Goal: Task Accomplishment & Management: Manage account settings

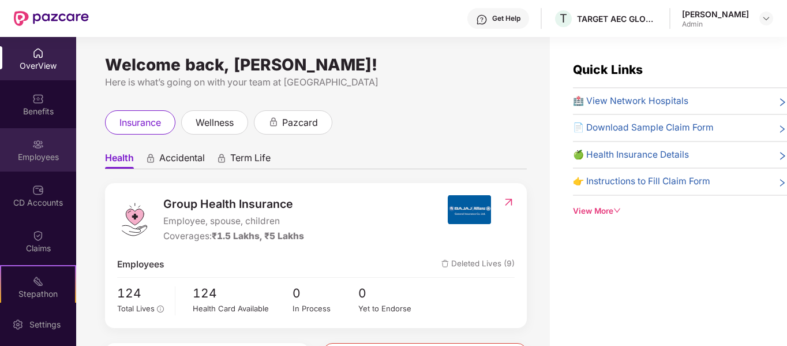
click at [27, 133] on div "Employees" at bounding box center [38, 149] width 76 height 43
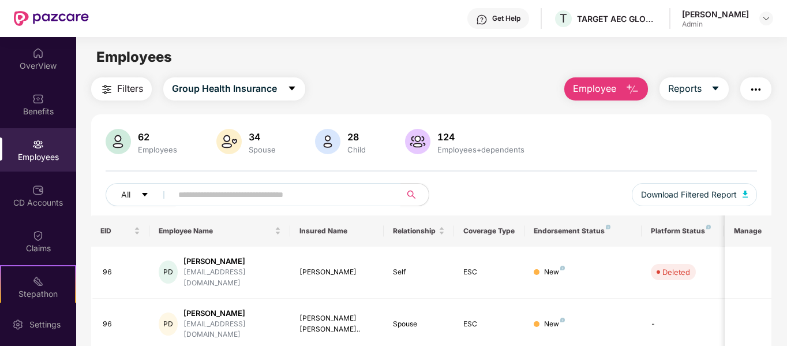
click at [619, 91] on button "Employee" at bounding box center [606, 88] width 84 height 23
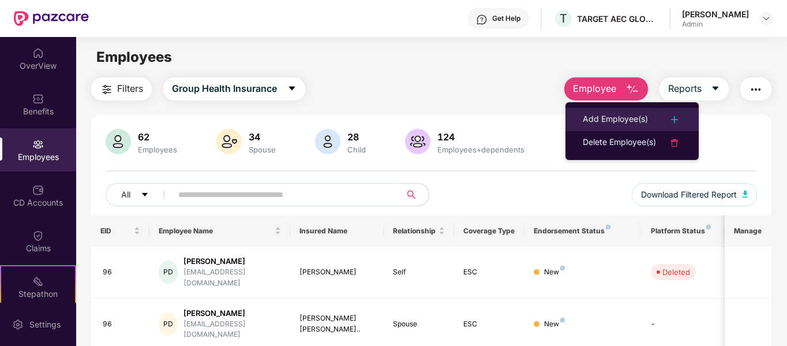
click at [603, 115] on div "Add Employee(s)" at bounding box center [615, 120] width 65 height 14
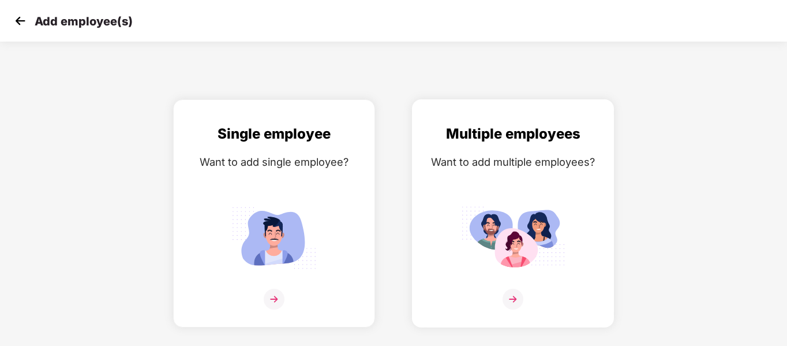
click at [522, 235] on img at bounding box center [513, 237] width 104 height 72
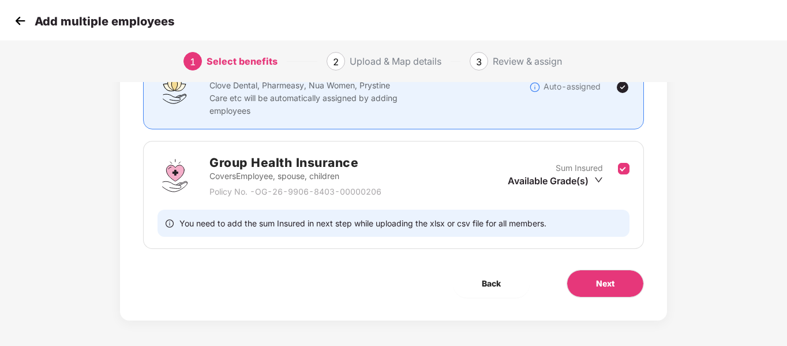
scroll to position [119, 0]
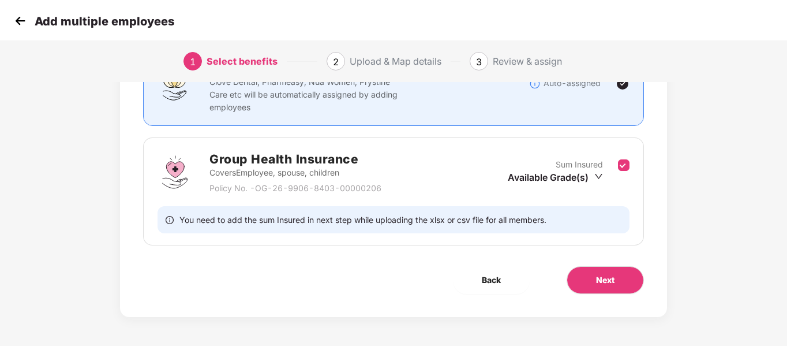
click at [570, 173] on div "Available Grade(s)" at bounding box center [555, 177] width 95 height 13
click at [563, 193] on span "₹1,50,000" at bounding box center [551, 197] width 46 height 12
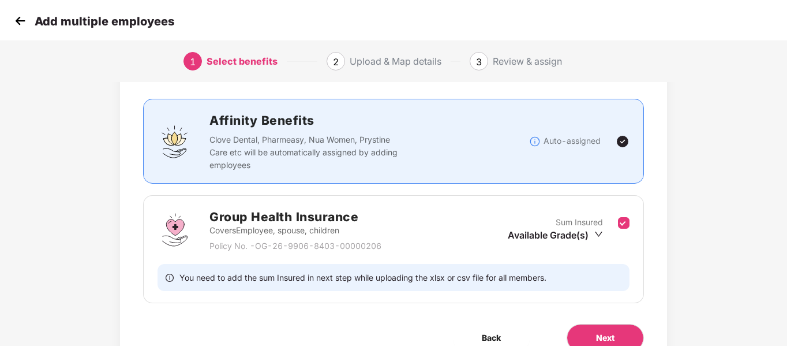
click at [289, 246] on p "Policy No. - OG-26-9906-8403-00000206" at bounding box center [295, 245] width 172 height 13
click at [251, 219] on h2 "Group Health Insurance" at bounding box center [295, 216] width 172 height 19
click at [328, 226] on p "Covers Employee, spouse, children" at bounding box center [295, 230] width 172 height 13
click at [174, 226] on img at bounding box center [175, 229] width 35 height 35
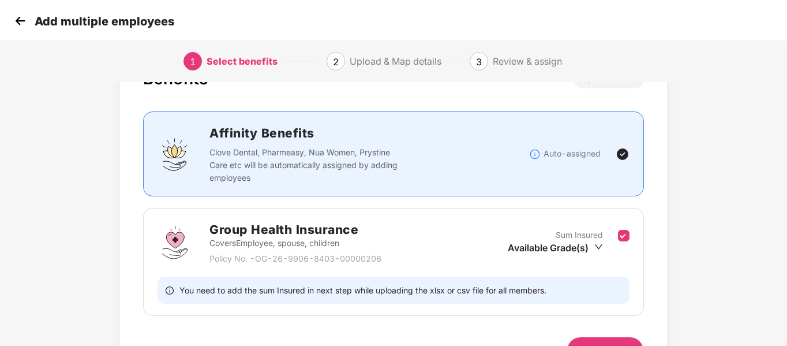
scroll to position [115, 0]
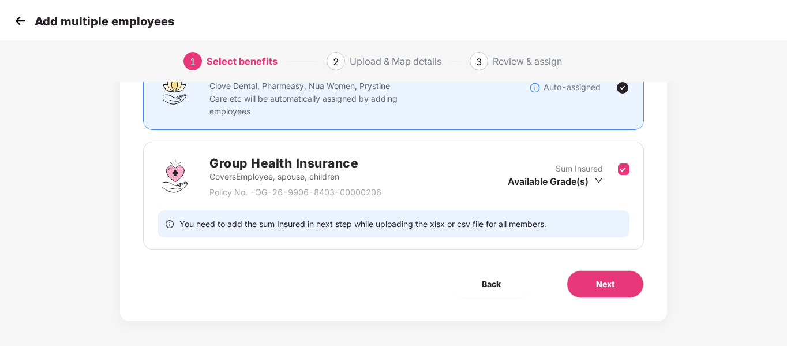
click at [171, 165] on img at bounding box center [175, 176] width 35 height 35
click at [217, 178] on p "Covers Employee, spouse, children" at bounding box center [295, 176] width 172 height 13
click at [224, 108] on p "Clove Dental, Pharmeasy, Nua Women, Prystine Care etc will be automatically ass…" at bounding box center [305, 99] width 192 height 38
click at [203, 169] on div "Group Health Insurance Covers Employee, spouse, children Policy No. - OG-26-990…" at bounding box center [270, 175] width 224 height 45
click at [613, 293] on button "Next" at bounding box center [605, 284] width 77 height 28
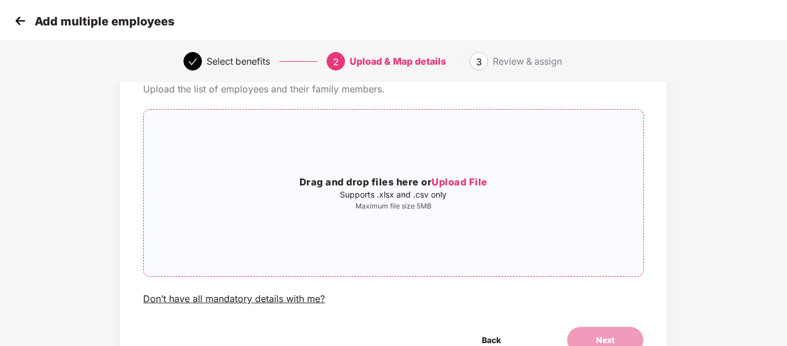
scroll to position [118, 0]
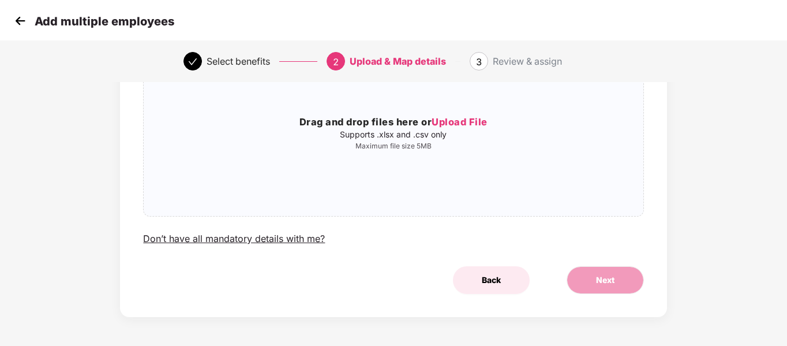
click at [490, 282] on span "Back" at bounding box center [491, 280] width 19 height 13
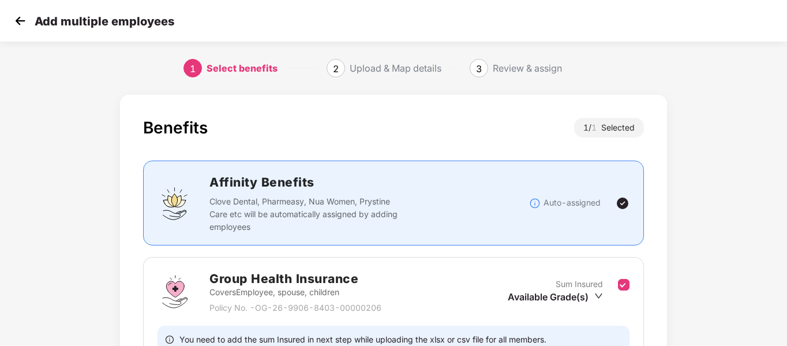
click at [299, 269] on h2 "Group Health Insurance" at bounding box center [295, 278] width 172 height 19
click at [138, 272] on div "Benefits 1 / 1 Selected Affinity Benefits Clove Dental, Pharmeasy, Nua Women, P…" at bounding box center [393, 266] width 546 height 342
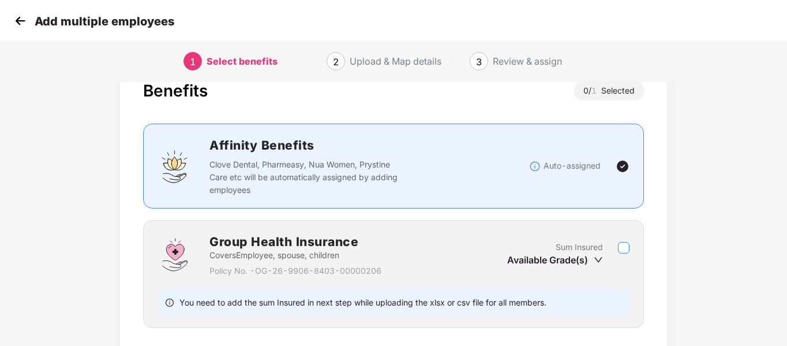
scroll to position [58, 0]
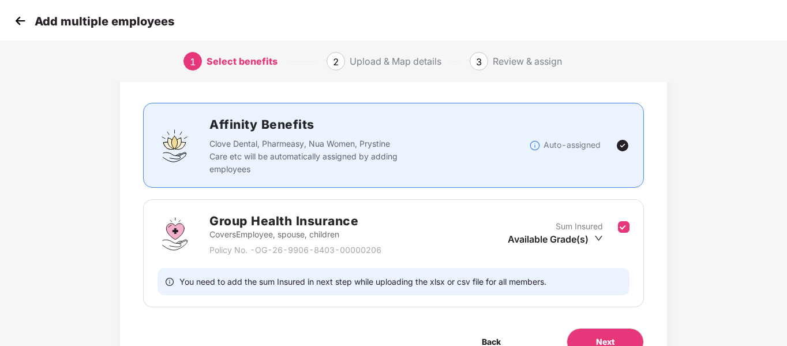
click at [589, 234] on div "Available Grade(s)" at bounding box center [555, 239] width 95 height 13
click at [529, 274] on span "₹5,00,000" at bounding box center [552, 277] width 48 height 12
click at [553, 256] on span "₹1,50,000" at bounding box center [551, 259] width 46 height 12
click at [174, 239] on img at bounding box center [175, 233] width 35 height 35
click at [170, 281] on icon "info-circle" at bounding box center [170, 281] width 1 height 4
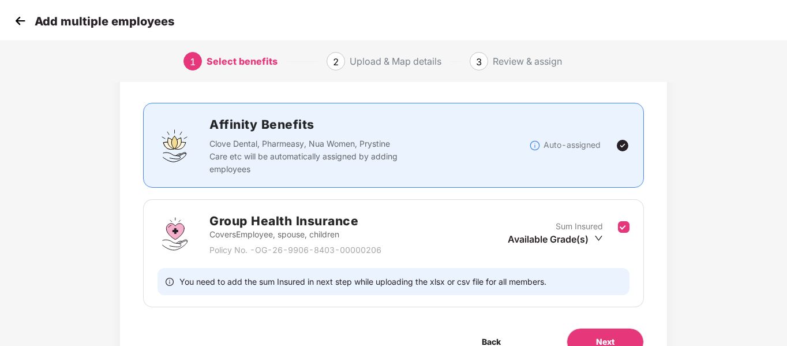
click at [184, 226] on img at bounding box center [175, 233] width 35 height 35
click at [297, 231] on p "Covers Employee, spouse, children" at bounding box center [295, 234] width 172 height 13
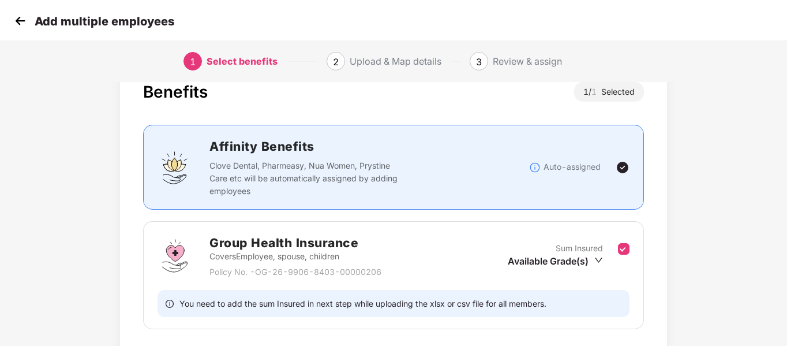
scroll to position [35, 0]
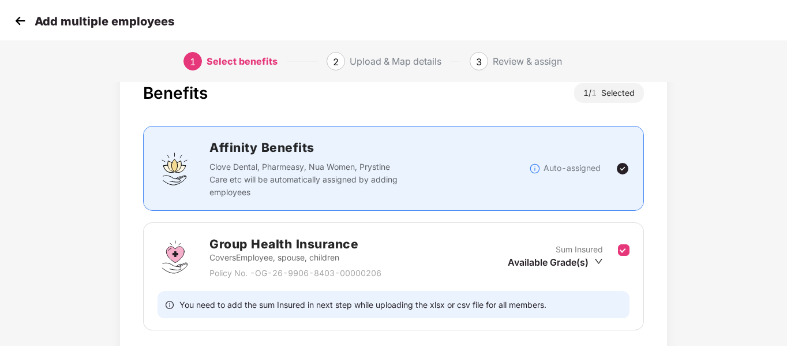
click at [410, 264] on div "Group Health Insurance Covers Employee, spouse, children Policy No. - OG-26-990…" at bounding box center [393, 256] width 471 height 45
click at [465, 259] on div "Group Health Insurance Covers Employee, spouse, children Policy No. - OG-26-990…" at bounding box center [393, 256] width 471 height 45
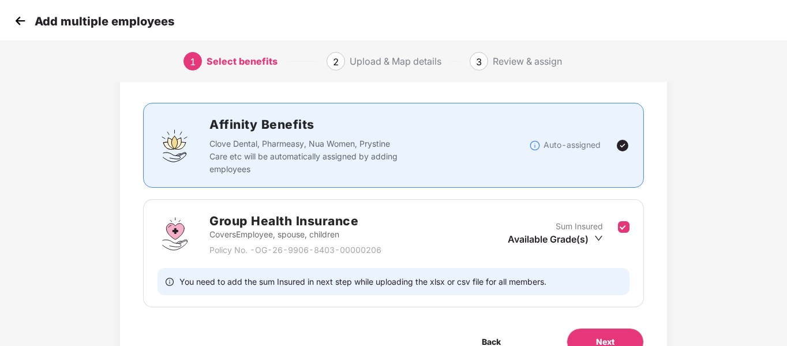
scroll to position [119, 0]
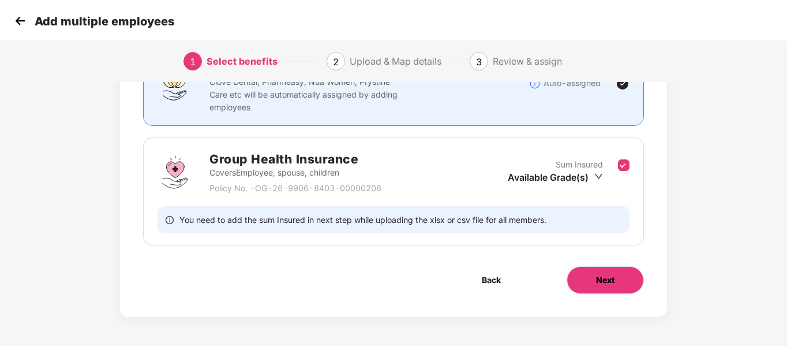
click at [613, 282] on span "Next" at bounding box center [605, 280] width 18 height 13
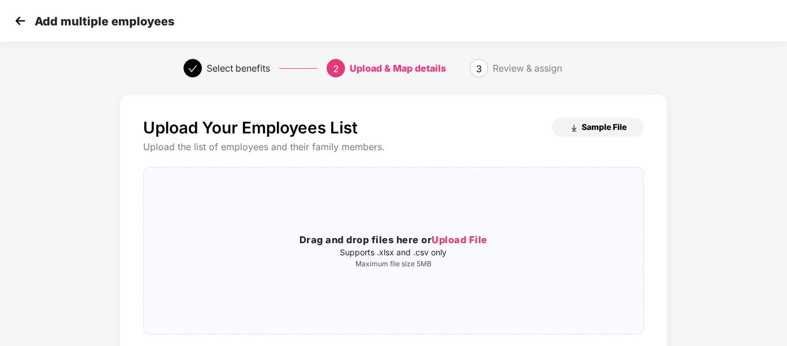
click at [586, 130] on span "Sample File" at bounding box center [604, 126] width 45 height 11
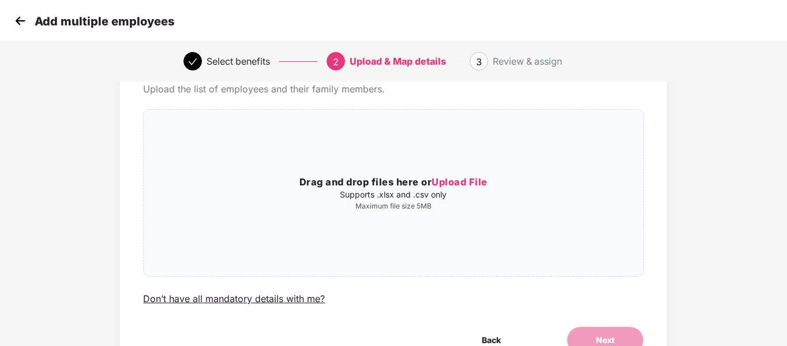
click at [17, 20] on img at bounding box center [20, 20] width 17 height 17
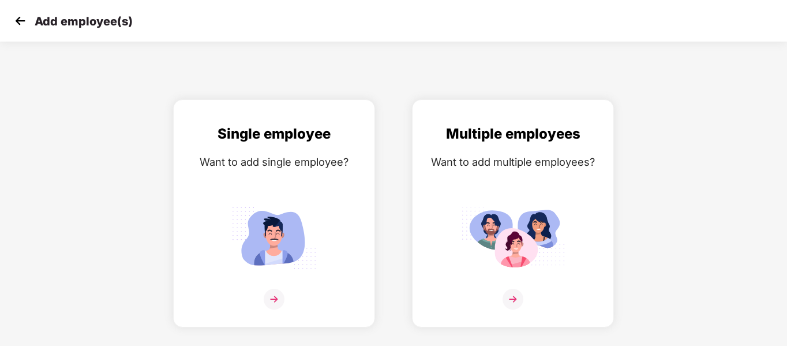
click at [16, 17] on img at bounding box center [20, 20] width 17 height 17
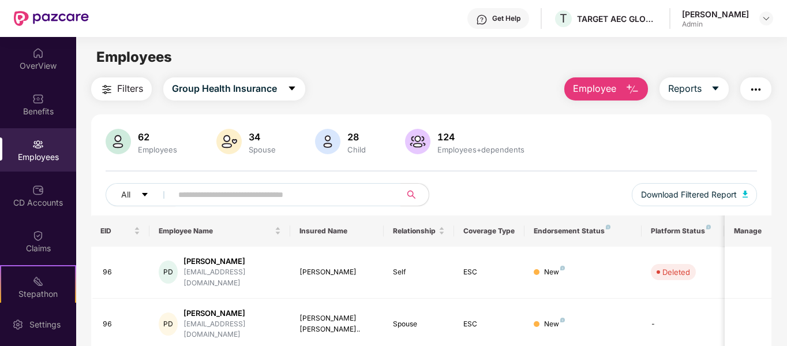
click at [603, 96] on span "Employee" at bounding box center [594, 88] width 43 height 14
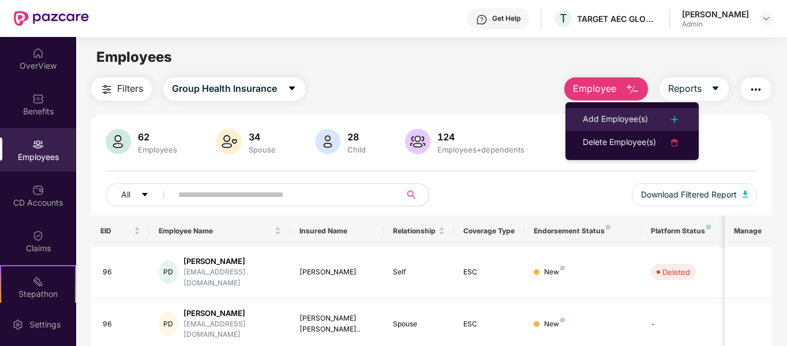
click at [612, 117] on div "Add Employee(s)" at bounding box center [615, 120] width 65 height 14
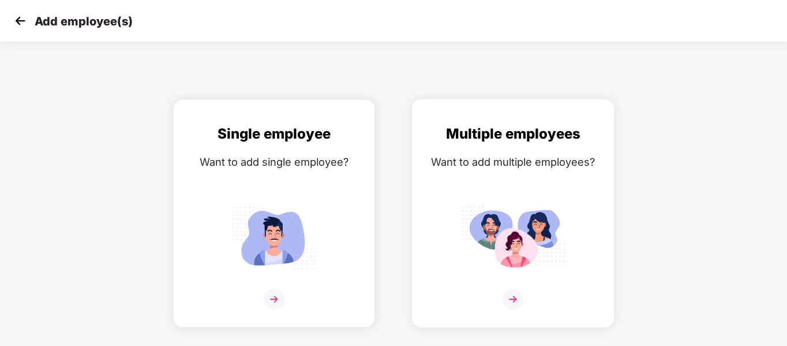
click at [551, 233] on img at bounding box center [513, 237] width 104 height 72
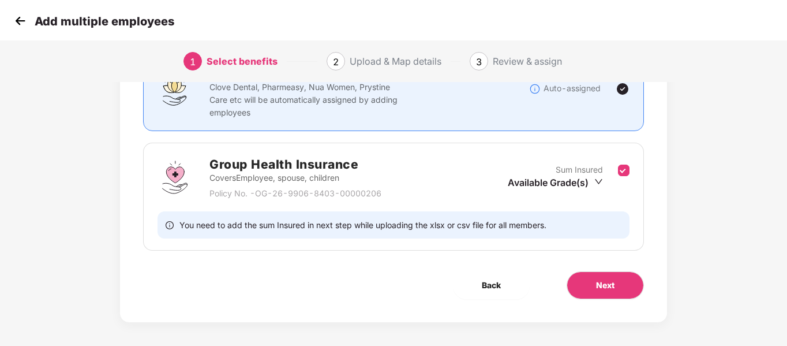
scroll to position [115, 0]
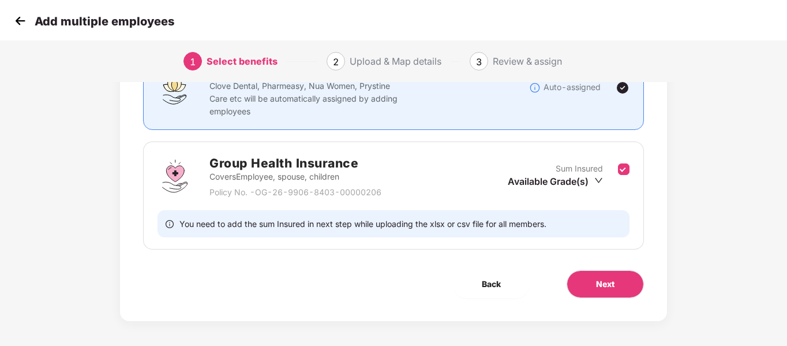
click at [585, 181] on div "Available Grade(s)" at bounding box center [555, 181] width 95 height 13
click at [567, 197] on span "₹1,50,000" at bounding box center [551, 201] width 46 height 12
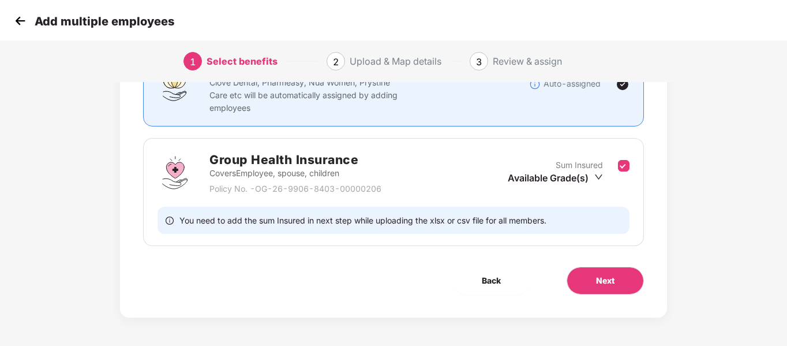
scroll to position [119, 0]
click at [297, 172] on p "Covers Employee, spouse, children" at bounding box center [295, 172] width 172 height 13
click at [208, 166] on div "Group Health Insurance Covers Employee, spouse, children Policy No. - OG-26-990…" at bounding box center [270, 171] width 224 height 45
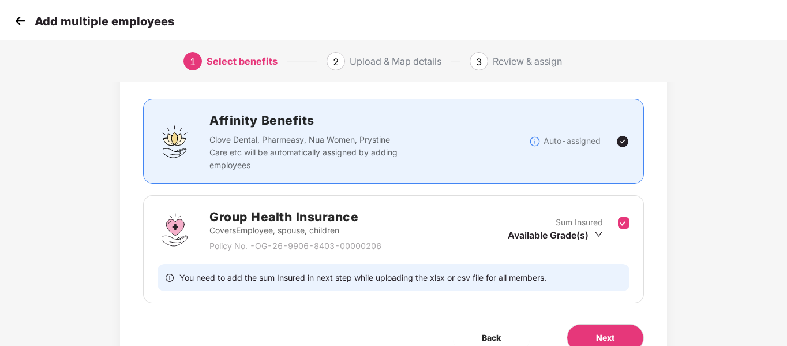
click at [209, 224] on p "Covers Employee, spouse, children" at bounding box center [295, 230] width 172 height 13
click at [173, 222] on img at bounding box center [175, 229] width 35 height 35
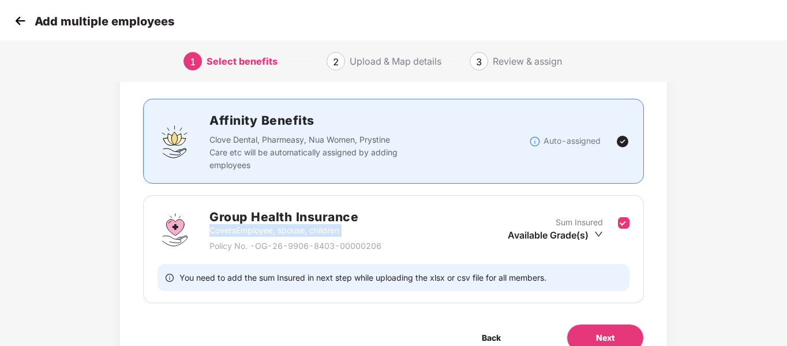
click at [173, 222] on img at bounding box center [175, 229] width 35 height 35
click at [178, 242] on img at bounding box center [175, 229] width 35 height 35
click at [179, 249] on div "Group Health Insurance Covers Employee, spouse, children Policy No. - OG-26-990…" at bounding box center [270, 229] width 224 height 45
click at [175, 274] on div "You need to add the sum Insured in next step while uploading the xlsx or csv fi…" at bounding box center [393, 277] width 471 height 27
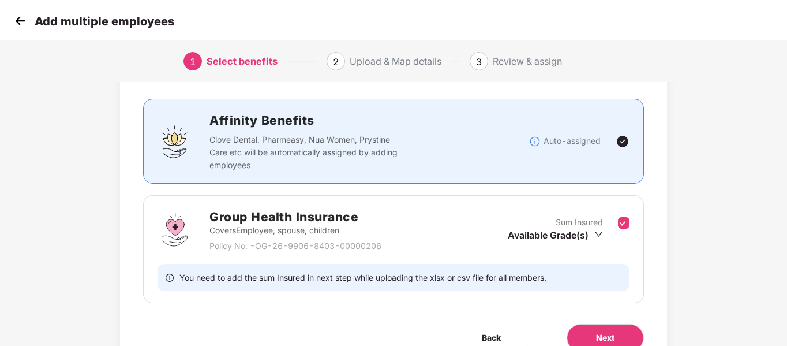
click at [375, 305] on div "Benefits 1 / 1 Selected Affinity Benefits Clove Dental, Pharmeasy, Nua Women, P…" at bounding box center [393, 204] width 546 height 342
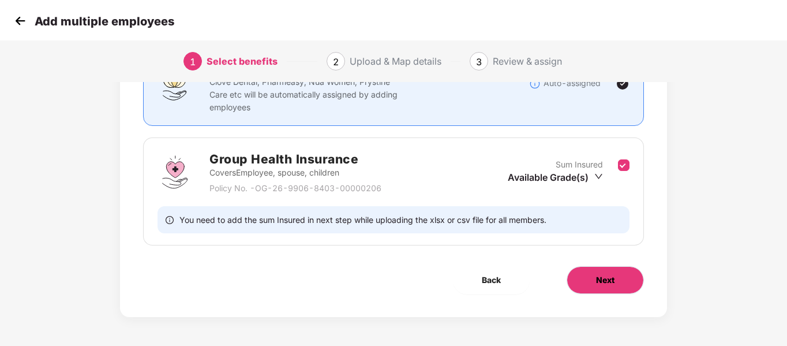
click at [618, 282] on button "Next" at bounding box center [605, 280] width 77 height 28
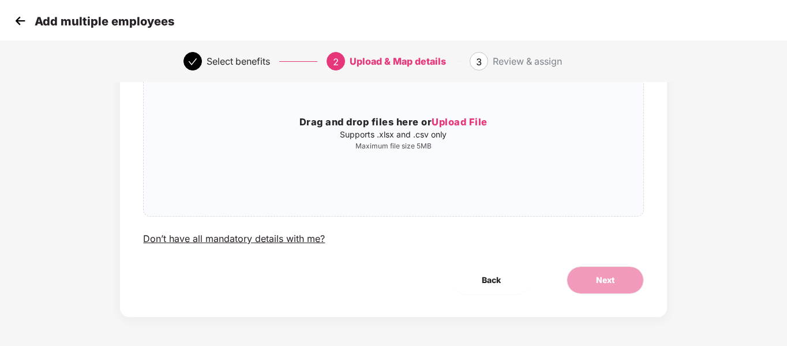
scroll to position [0, 0]
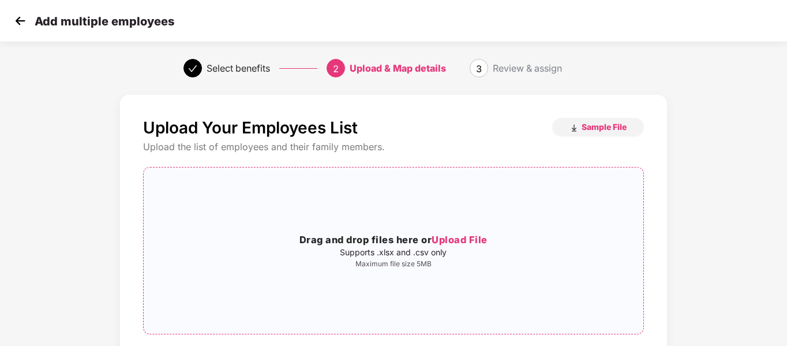
click at [466, 237] on span "Upload File" at bounding box center [460, 240] width 56 height 12
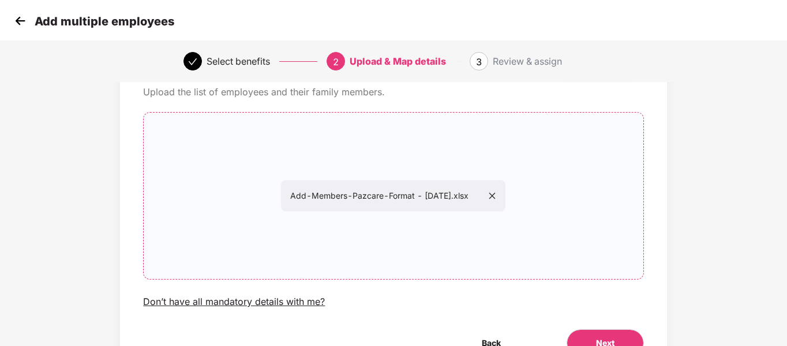
scroll to position [118, 0]
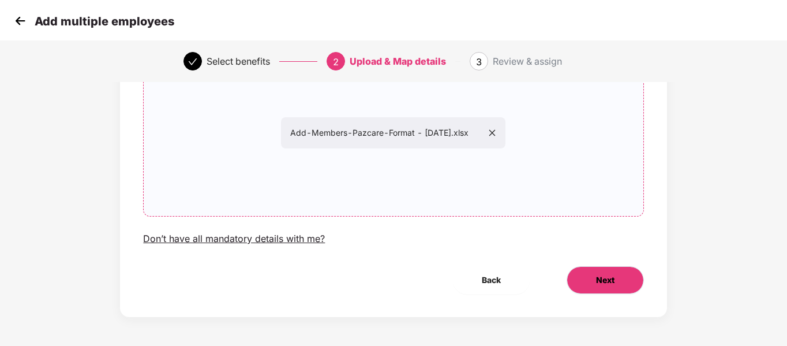
click at [591, 273] on button "Next" at bounding box center [605, 280] width 77 height 28
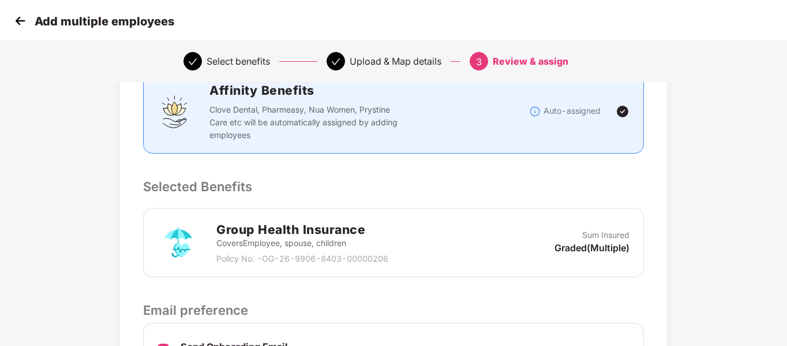
scroll to position [173, 0]
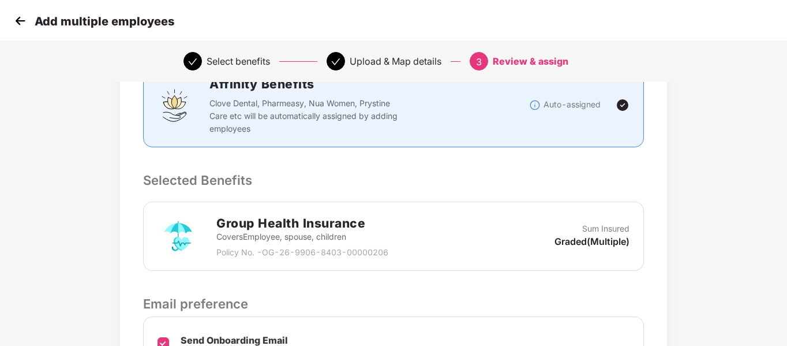
click at [268, 113] on p "Clove Dental, Pharmeasy, Nua Women, Prystine Care etc will be automatically ass…" at bounding box center [305, 116] width 192 height 38
click at [628, 102] on img at bounding box center [623, 105] width 14 height 14
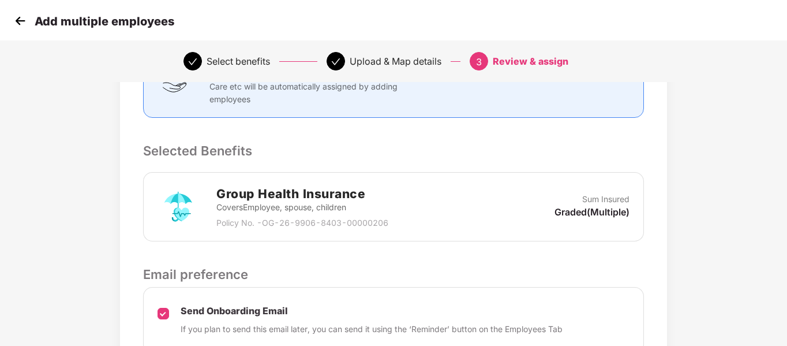
scroll to position [231, 0]
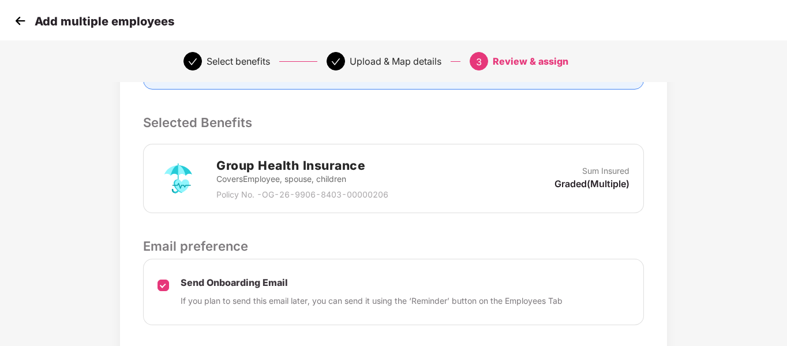
click at [357, 171] on h2 "Group Health Insurance" at bounding box center [302, 165] width 172 height 19
click at [436, 184] on div "Group Health Insurance Covers Employee, spouse, children Policy No. - OG-26-990…" at bounding box center [393, 178] width 471 height 45
click at [590, 182] on p "Graded(Multiple)" at bounding box center [592, 183] width 75 height 13
click at [600, 173] on p "Sum Insured" at bounding box center [605, 170] width 47 height 13
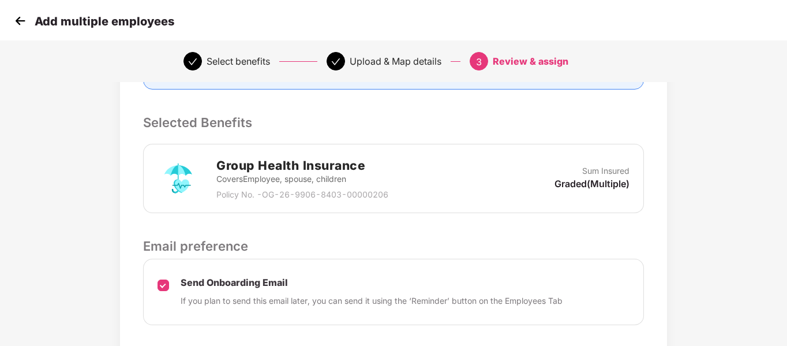
click at [590, 189] on p "Graded(Multiple)" at bounding box center [592, 183] width 75 height 13
click at [181, 178] on img at bounding box center [179, 179] width 42 height 42
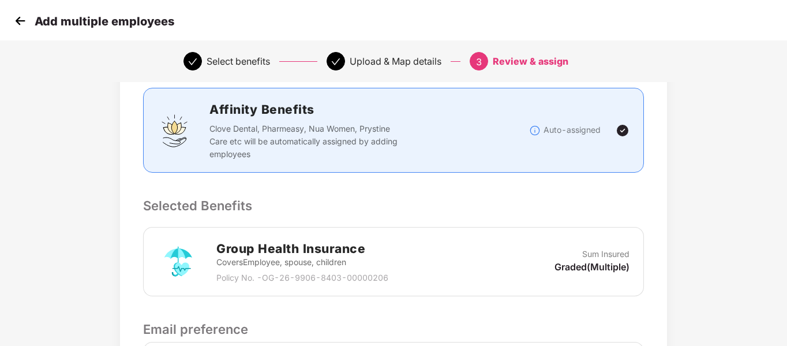
scroll to position [310, 0]
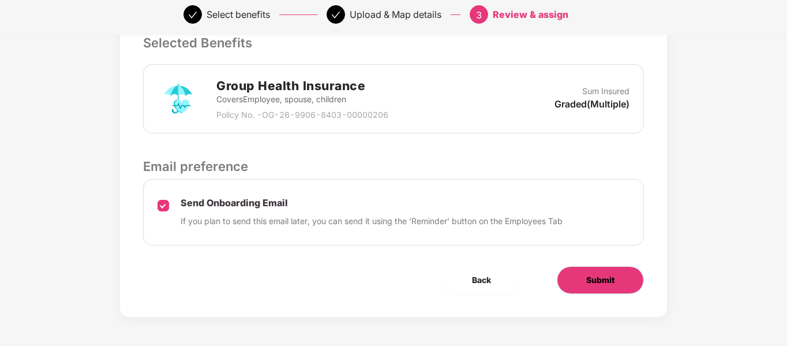
click at [592, 282] on span "Submit" at bounding box center [600, 280] width 28 height 13
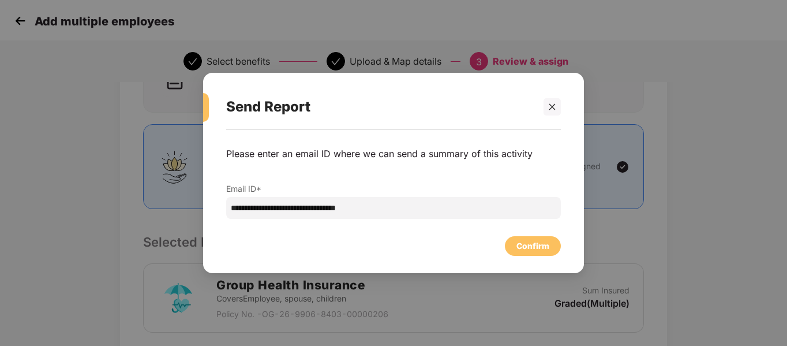
scroll to position [289, 0]
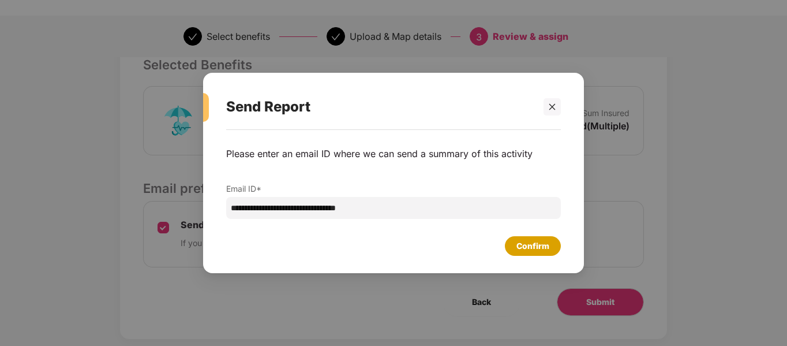
click at [544, 247] on div "Confirm" at bounding box center [532, 245] width 33 height 13
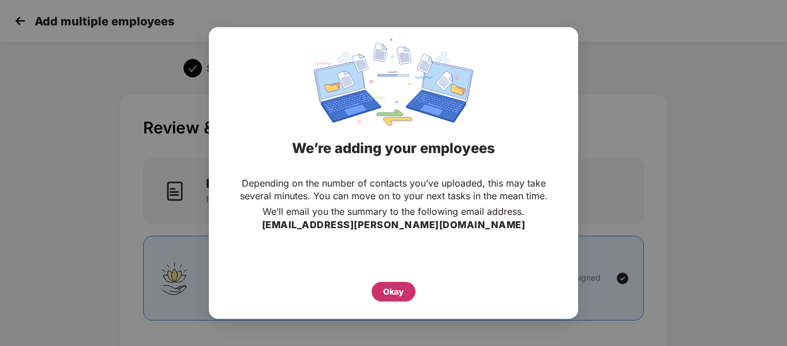
click at [403, 294] on div "Okay" at bounding box center [393, 291] width 21 height 13
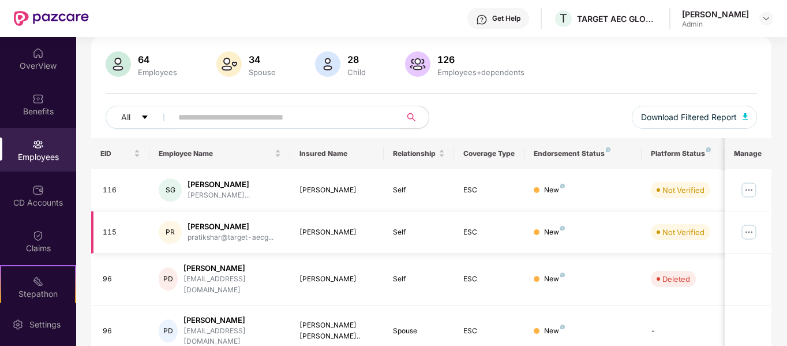
scroll to position [75, 0]
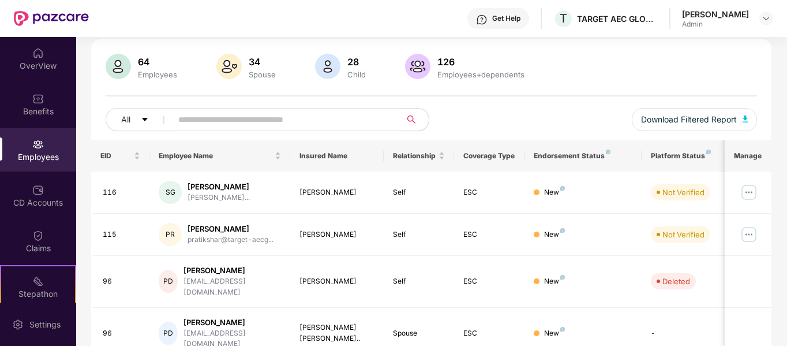
click at [759, 16] on div "[PERSON_NAME] Admin" at bounding box center [727, 19] width 91 height 20
click at [692, 23] on div "Admin" at bounding box center [715, 24] width 67 height 9
click at [767, 21] on img at bounding box center [766, 18] width 9 height 9
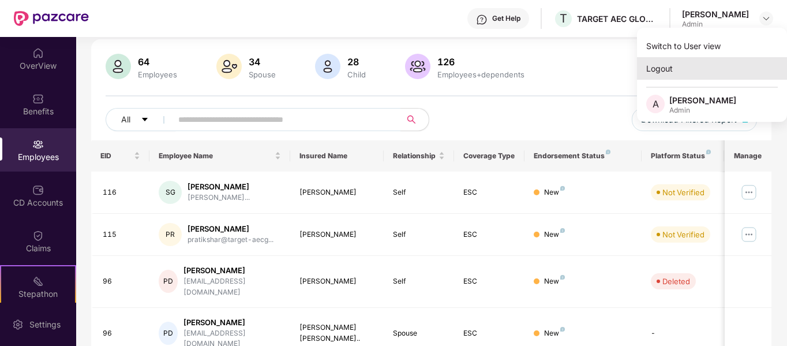
click at [664, 65] on div "Logout" at bounding box center [712, 68] width 150 height 23
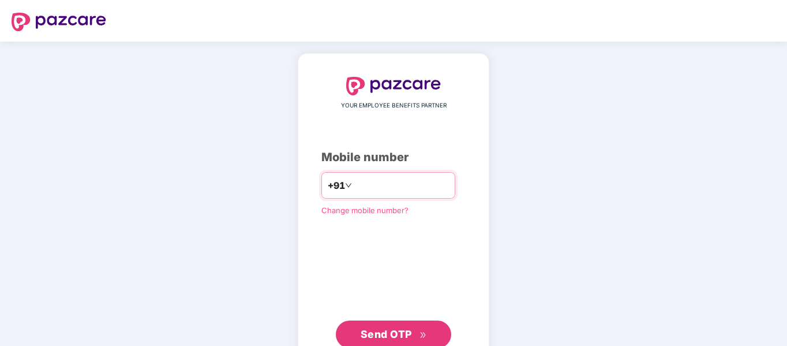
click at [375, 189] on input "number" at bounding box center [401, 185] width 95 height 18
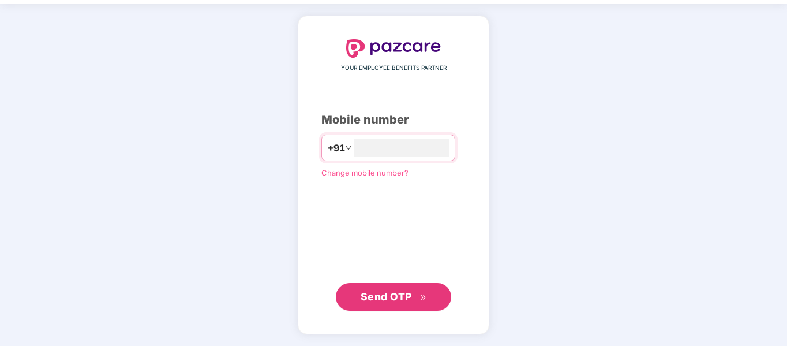
type input "**********"
click at [415, 294] on span "Send OTP" at bounding box center [394, 297] width 66 height 16
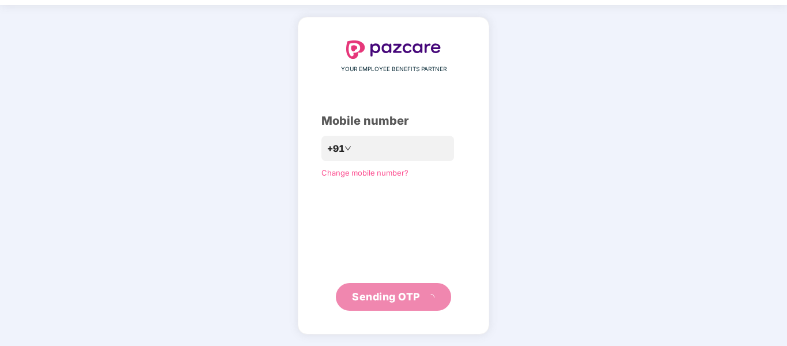
scroll to position [31, 0]
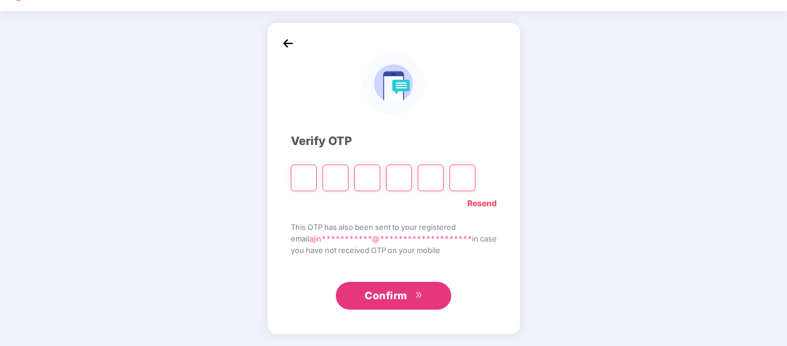
type input "*"
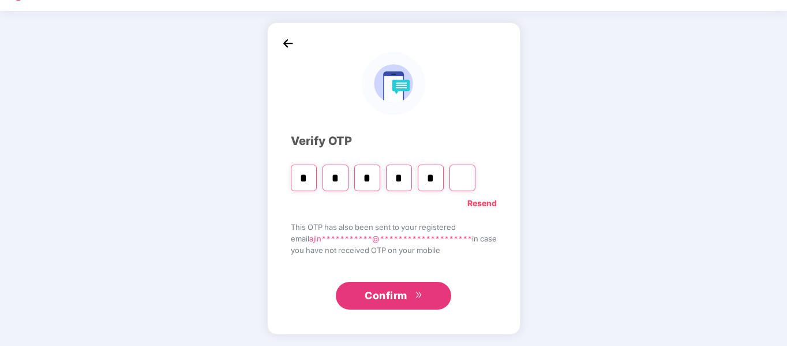
type input "*"
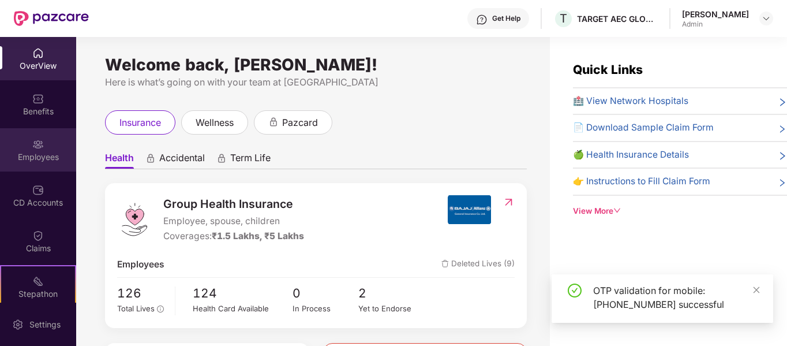
click at [47, 151] on div "Employees" at bounding box center [38, 157] width 76 height 12
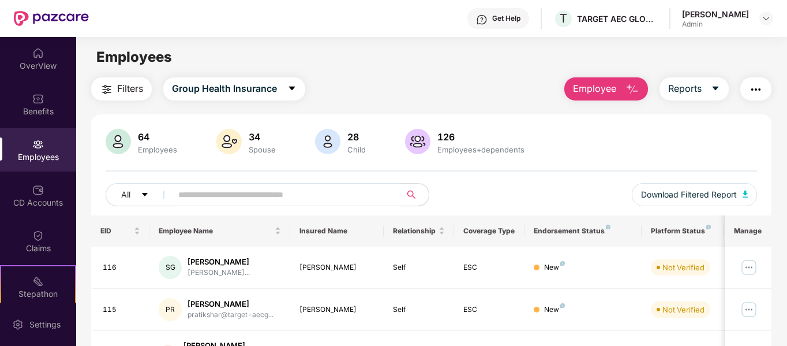
click at [630, 87] on img "button" at bounding box center [633, 90] width 14 height 14
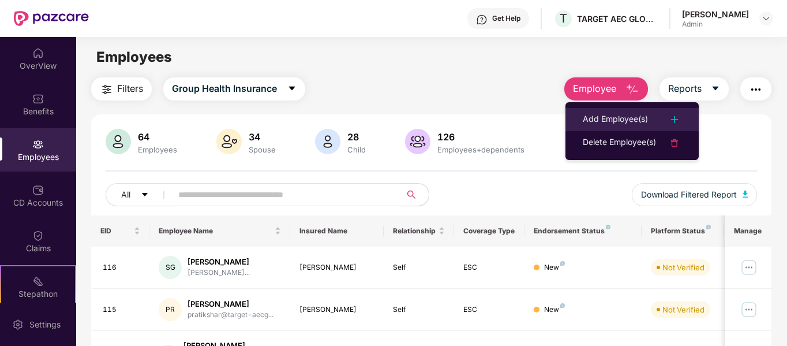
click at [625, 122] on div "Add Employee(s)" at bounding box center [615, 120] width 65 height 14
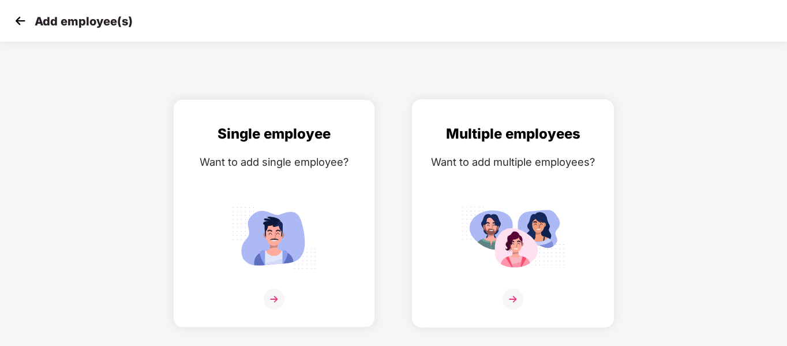
click at [500, 266] on img at bounding box center [513, 237] width 104 height 72
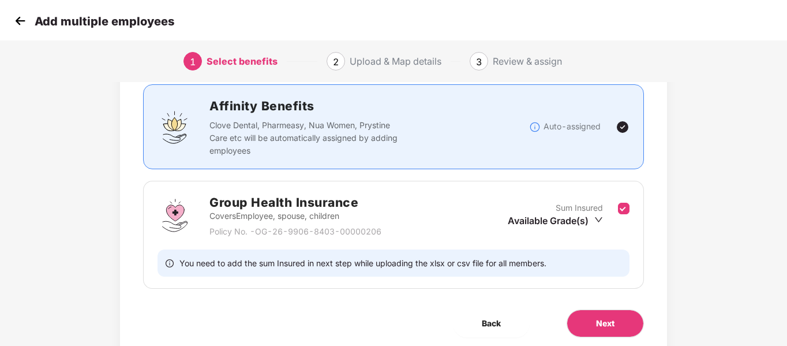
scroll to position [119, 0]
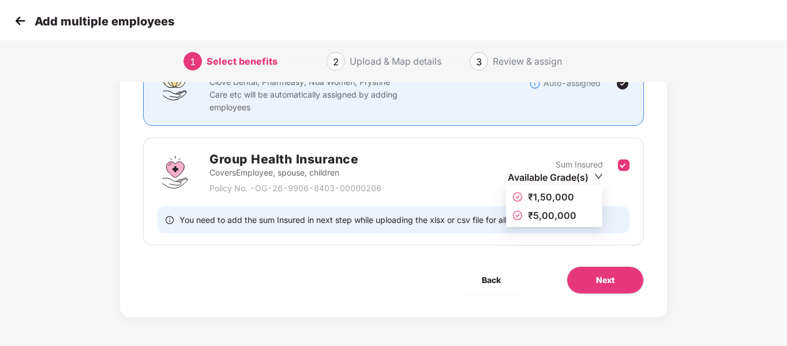
click at [602, 174] on icon "down" at bounding box center [599, 176] width 8 height 5
click at [555, 197] on span "₹1,50,000" at bounding box center [551, 197] width 46 height 12
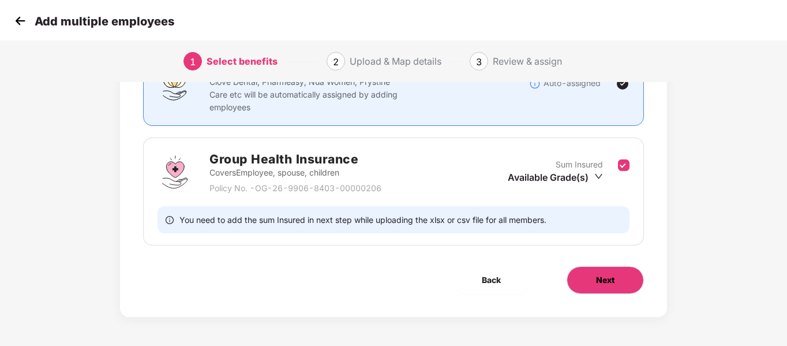
click at [597, 271] on button "Next" at bounding box center [605, 280] width 77 height 28
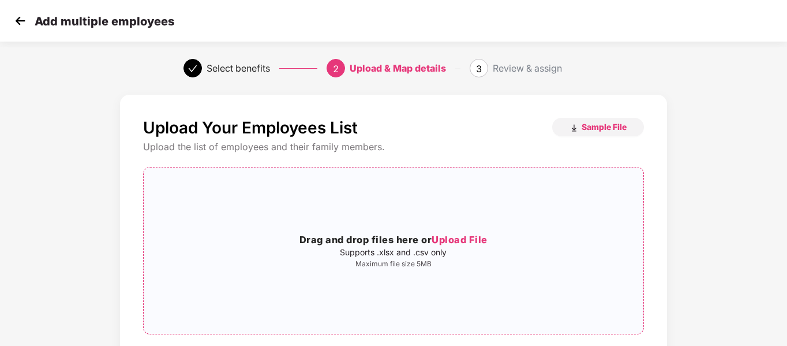
click at [477, 236] on span "Upload File" at bounding box center [460, 240] width 56 height 12
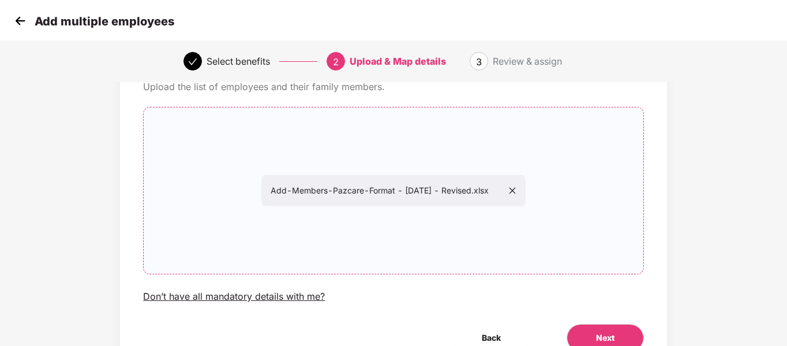
scroll to position [118, 0]
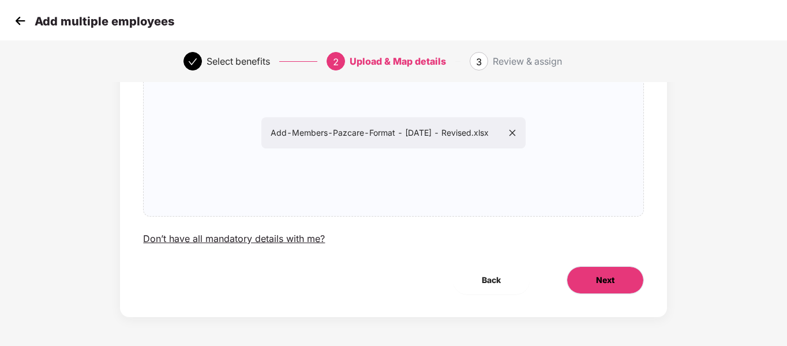
click at [621, 271] on button "Next" at bounding box center [605, 280] width 77 height 28
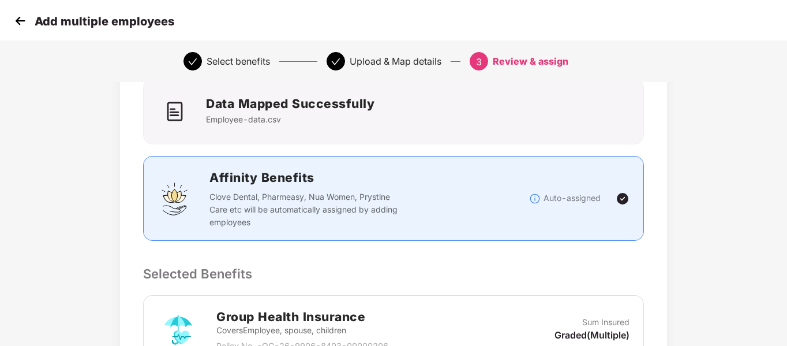
scroll to position [310, 0]
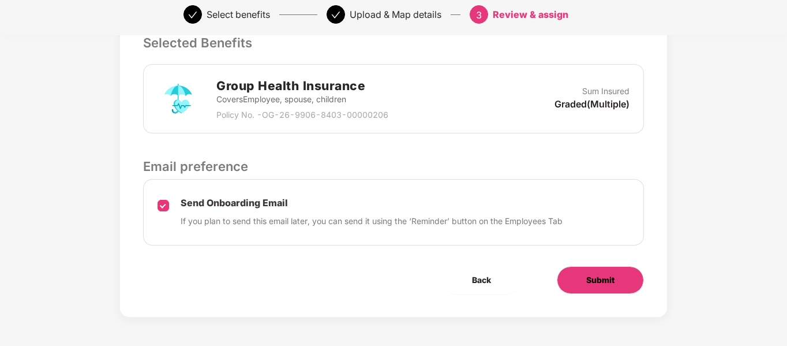
click at [602, 283] on span "Submit" at bounding box center [600, 280] width 28 height 13
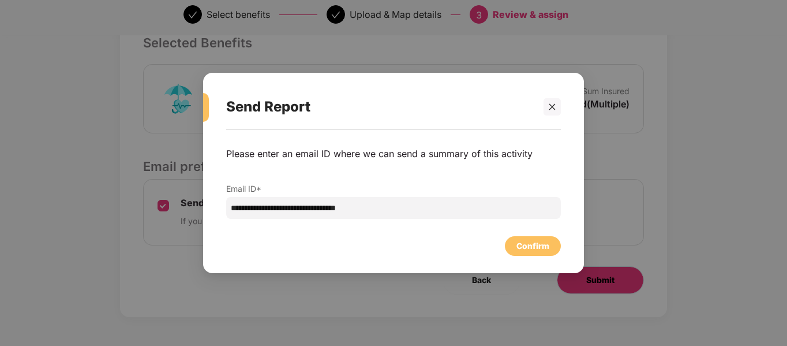
scroll to position [0, 0]
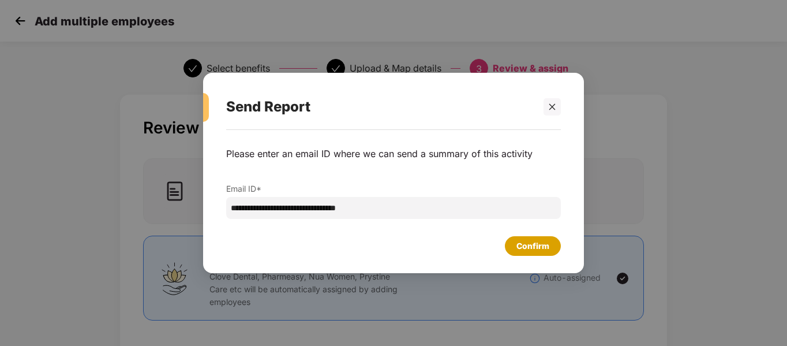
click at [524, 245] on div "Confirm" at bounding box center [532, 245] width 33 height 13
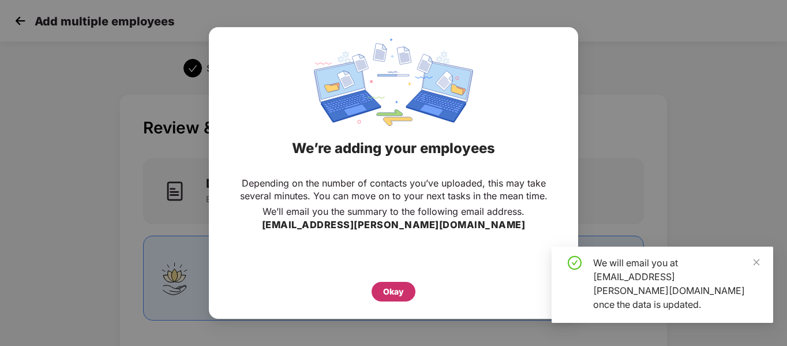
click at [400, 296] on div "Okay" at bounding box center [393, 291] width 21 height 13
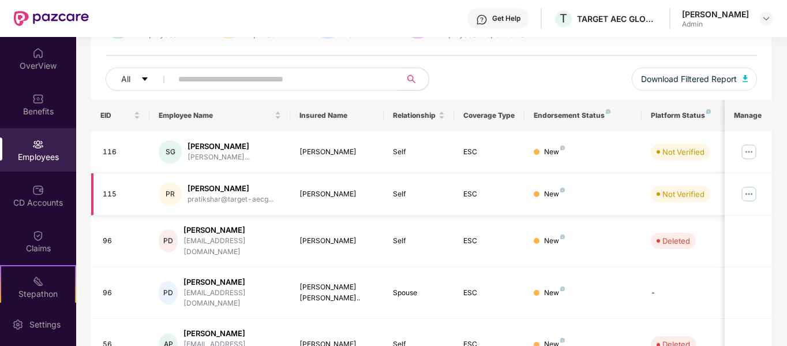
scroll to position [58, 0]
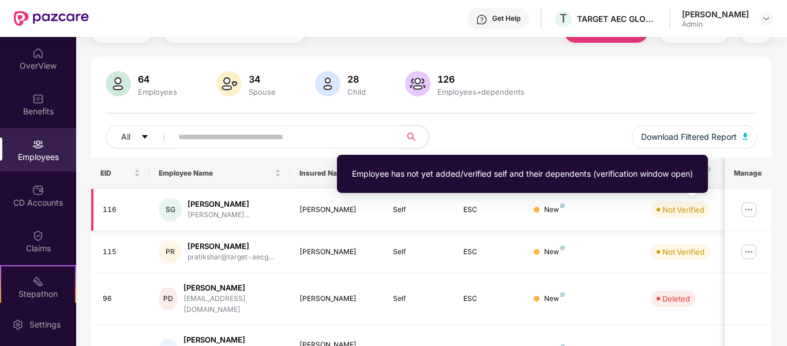
click at [688, 214] on div "Not Verified" at bounding box center [683, 210] width 42 height 12
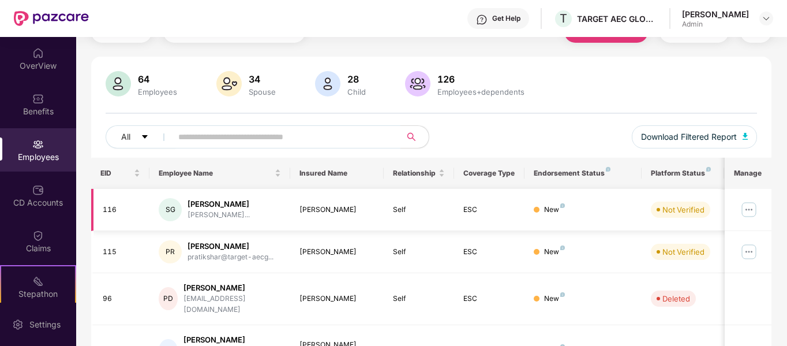
click at [747, 208] on img at bounding box center [749, 209] width 18 height 18
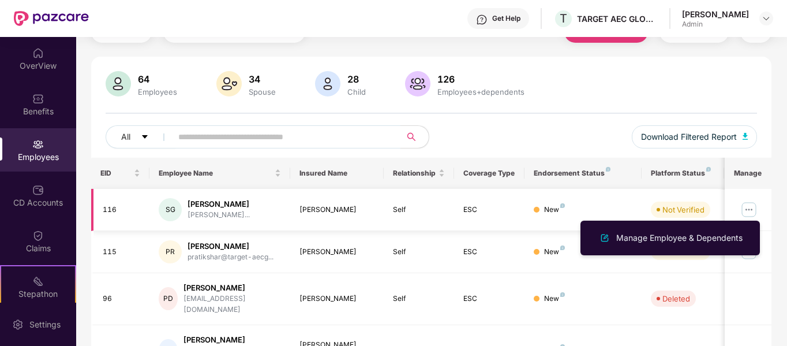
click at [747, 208] on img at bounding box center [749, 209] width 18 height 18
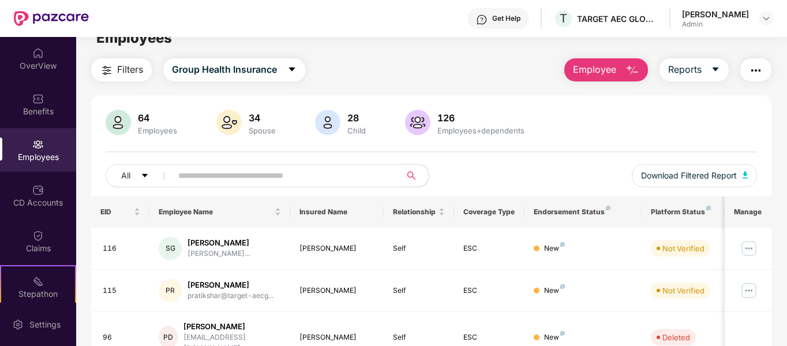
scroll to position [0, 0]
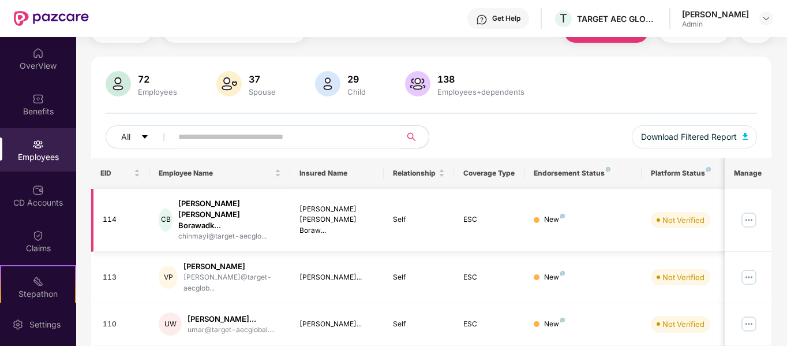
scroll to position [115, 0]
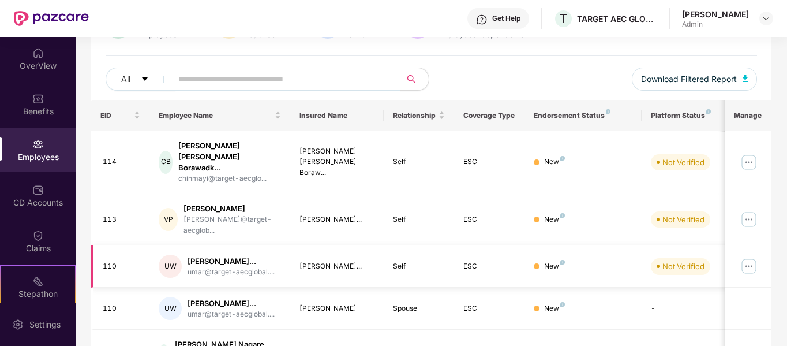
click at [749, 257] on img at bounding box center [749, 266] width 18 height 18
click at [752, 257] on img at bounding box center [749, 266] width 18 height 18
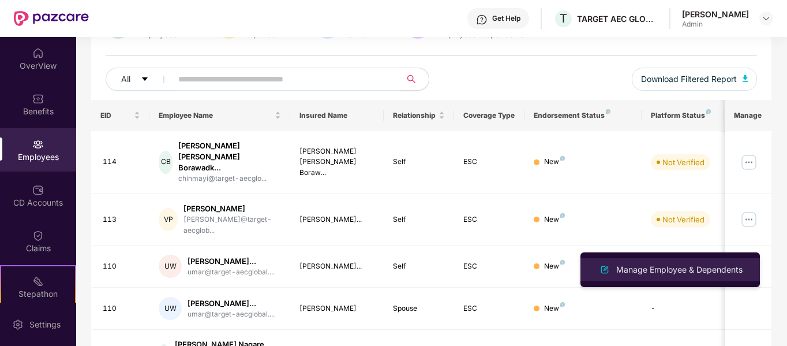
click at [668, 269] on div "Manage Employee & Dependents" at bounding box center [679, 269] width 131 height 13
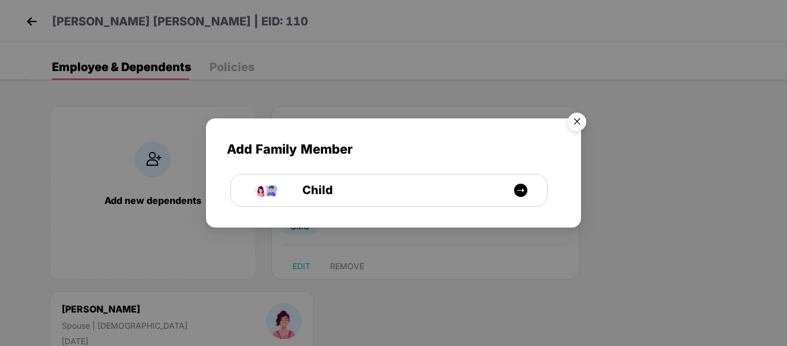
click at [579, 121] on img "Close" at bounding box center [577, 123] width 32 height 32
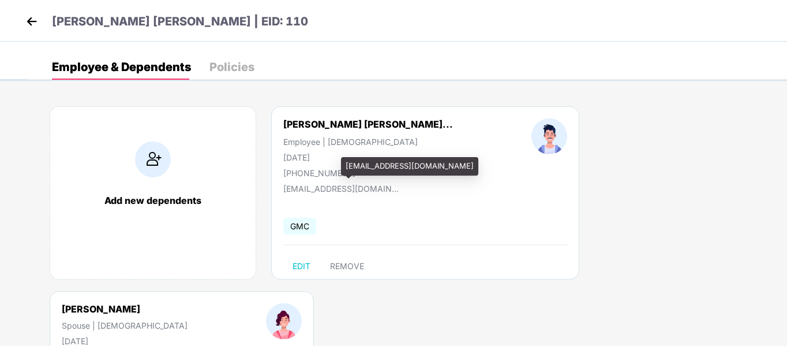
click at [325, 192] on div "umar@target-aecglobal.com" at bounding box center [340, 189] width 115 height 10
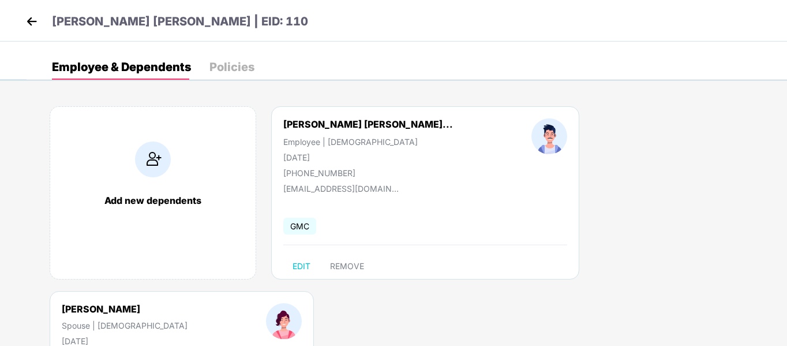
click at [297, 226] on span "GMC" at bounding box center [299, 226] width 33 height 17
click at [305, 156] on div "14 Oct 1996" at bounding box center [368, 157] width 170 height 10
click at [531, 136] on img at bounding box center [549, 136] width 36 height 36
click at [302, 303] on img at bounding box center [284, 321] width 36 height 36
click at [26, 20] on img at bounding box center [31, 21] width 17 height 17
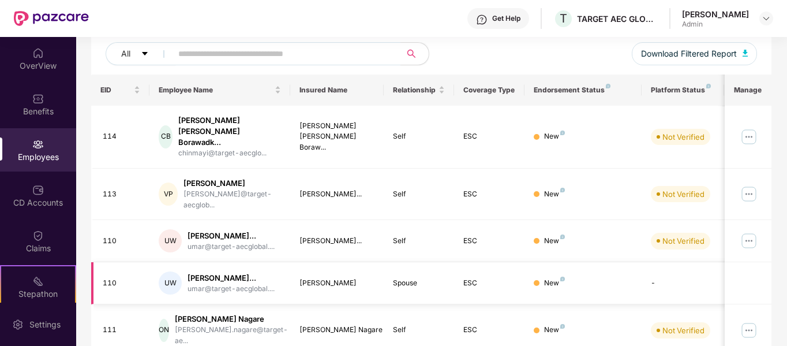
scroll to position [115, 0]
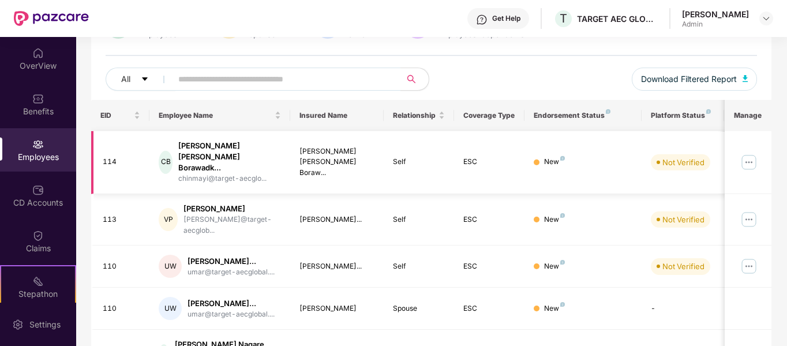
click at [753, 153] on img at bounding box center [749, 162] width 18 height 18
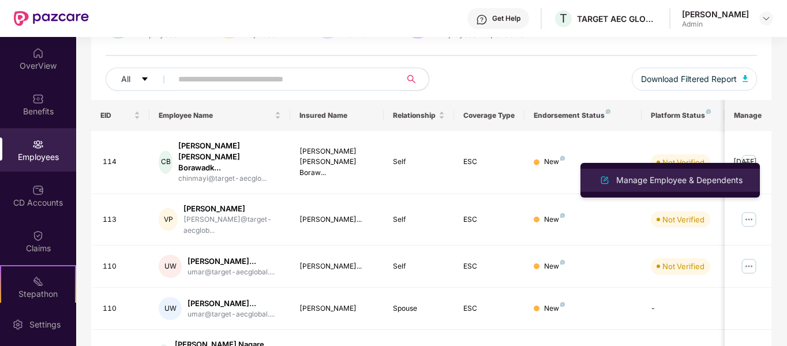
click at [696, 177] on div "Manage Employee & Dependents" at bounding box center [679, 180] width 131 height 13
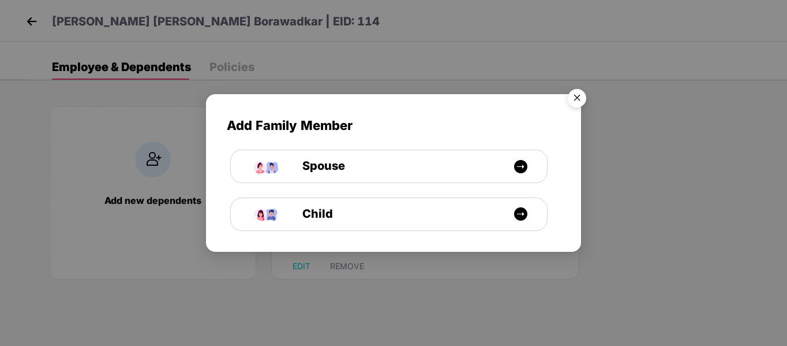
click at [577, 103] on img "Close" at bounding box center [577, 100] width 32 height 32
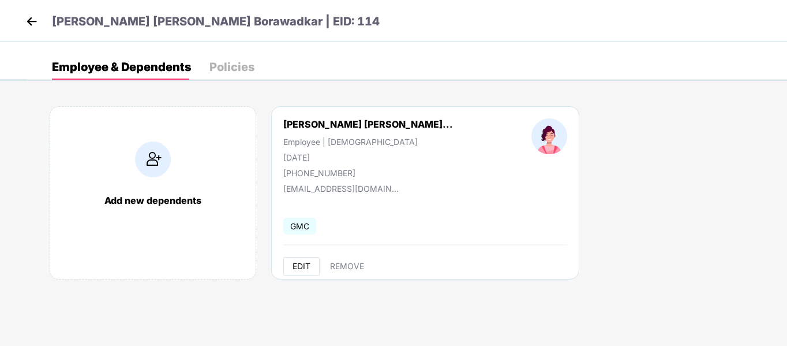
click at [301, 267] on span "EDIT" at bounding box center [302, 265] width 18 height 9
select select "******"
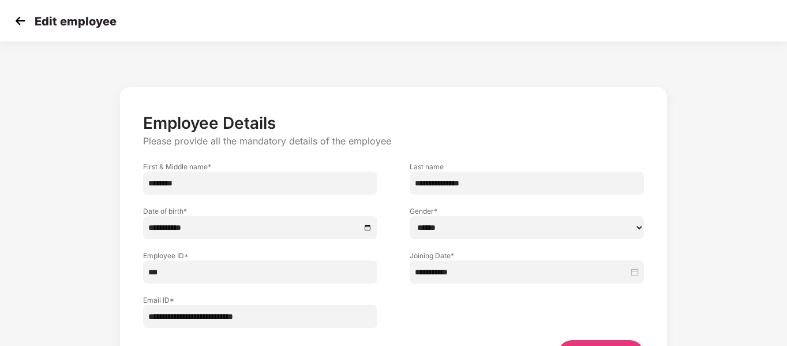
scroll to position [0, 0]
click at [23, 20] on img at bounding box center [20, 20] width 17 height 17
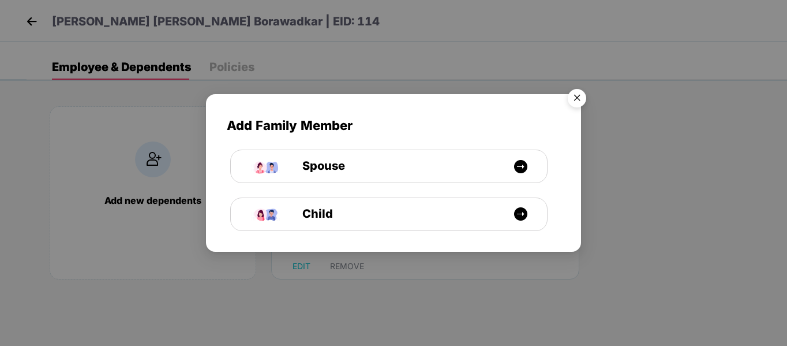
click at [580, 100] on img "Close" at bounding box center [577, 100] width 32 height 32
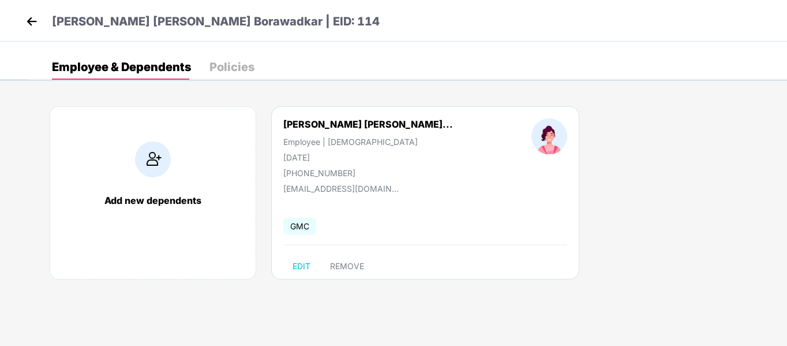
click at [32, 20] on img at bounding box center [31, 21] width 17 height 17
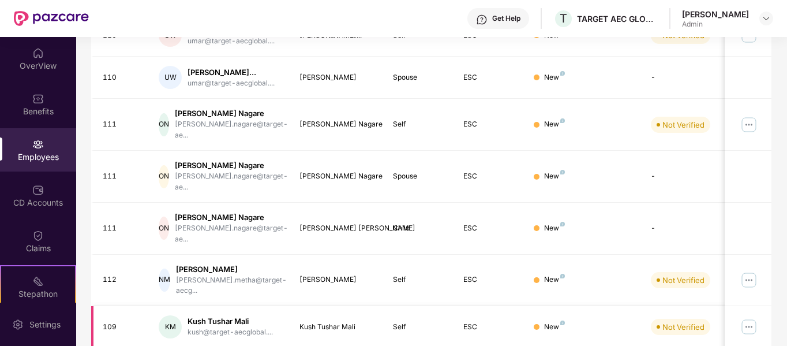
scroll to position [383, 0]
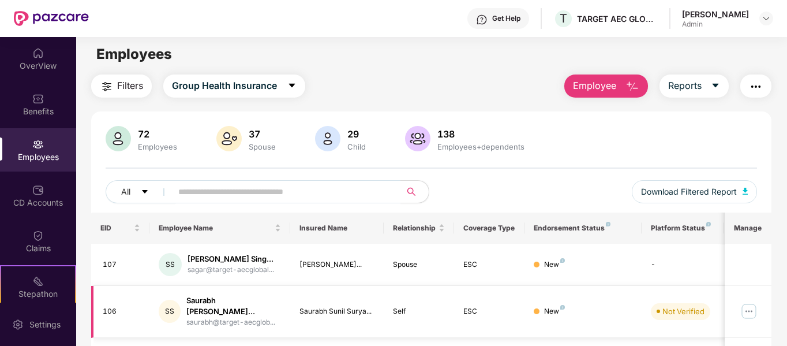
scroll to position [0, 0]
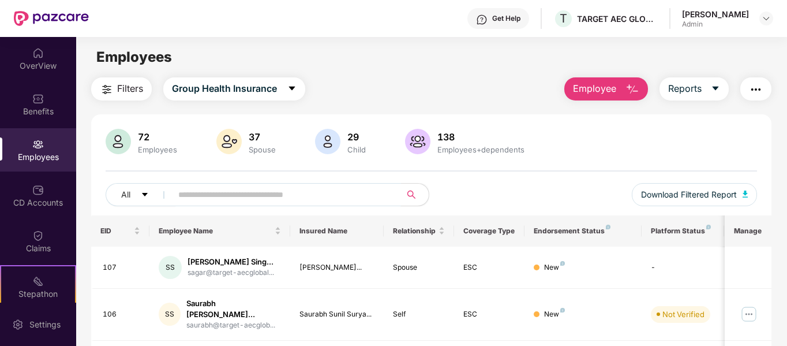
click at [242, 192] on input "text" at bounding box center [281, 194] width 207 height 17
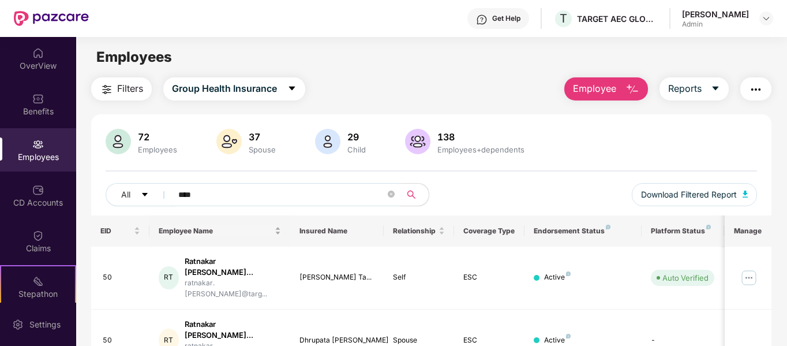
scroll to position [58, 0]
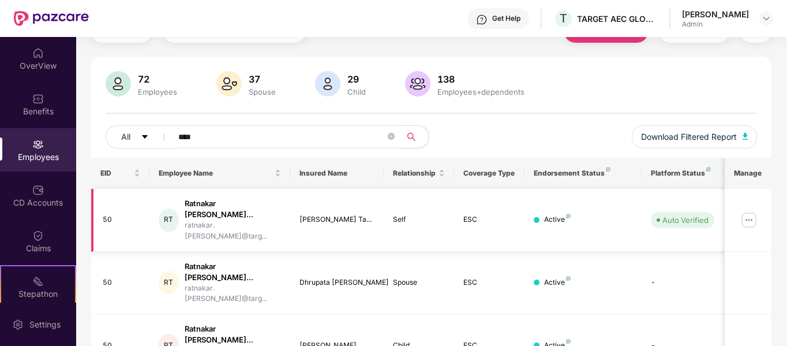
type input "****"
click at [755, 211] on img at bounding box center [749, 220] width 18 height 18
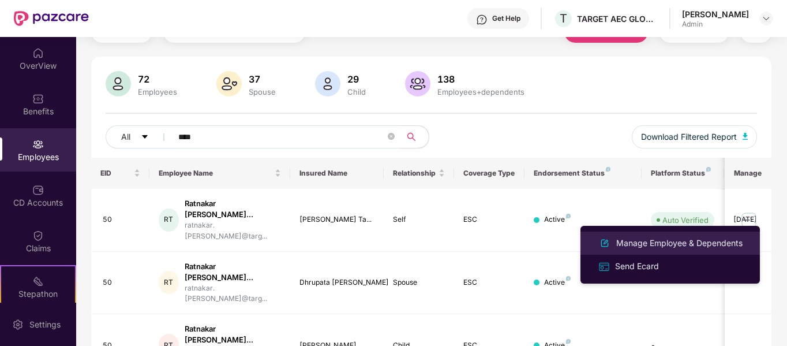
click at [661, 242] on div "Manage Employee & Dependents" at bounding box center [679, 243] width 131 height 13
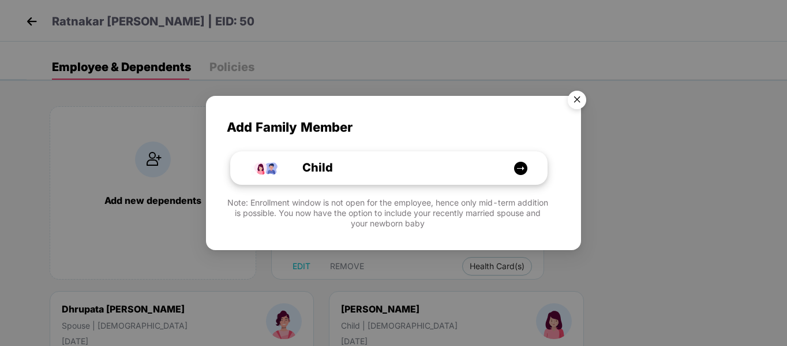
click at [518, 167] on img at bounding box center [521, 168] width 14 height 14
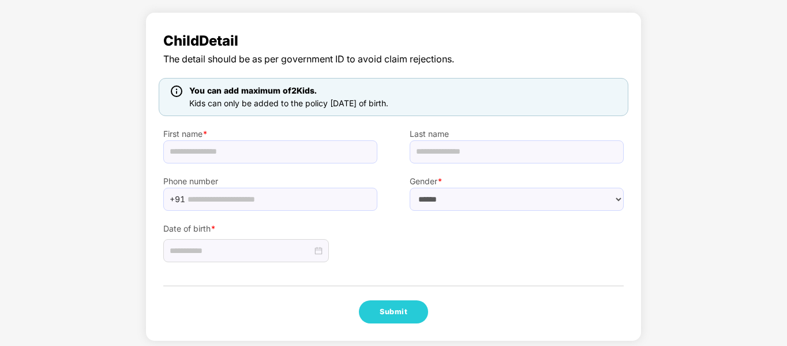
scroll to position [71, 0]
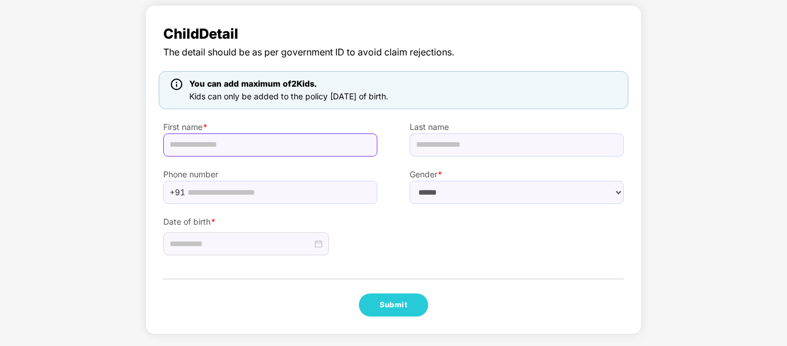
click at [275, 146] on input "text" at bounding box center [270, 144] width 214 height 23
click at [218, 139] on input "text" at bounding box center [270, 144] width 214 height 23
paste input "**********"
drag, startPoint x: 283, startPoint y: 145, endPoint x: 245, endPoint y: 142, distance: 37.6
click at [248, 142] on input "**********" at bounding box center [270, 144] width 214 height 23
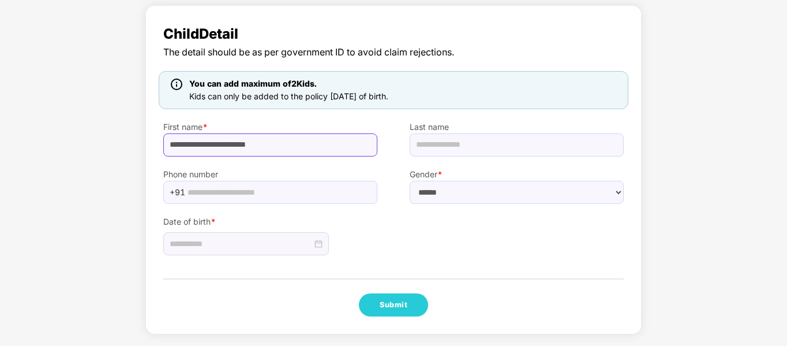
click at [245, 142] on input "**********" at bounding box center [270, 144] width 214 height 23
click at [244, 142] on input "**********" at bounding box center [270, 144] width 214 height 23
drag, startPoint x: 208, startPoint y: 143, endPoint x: 282, endPoint y: 143, distance: 73.9
click at [282, 143] on input "**********" at bounding box center [270, 144] width 214 height 23
type input "********"
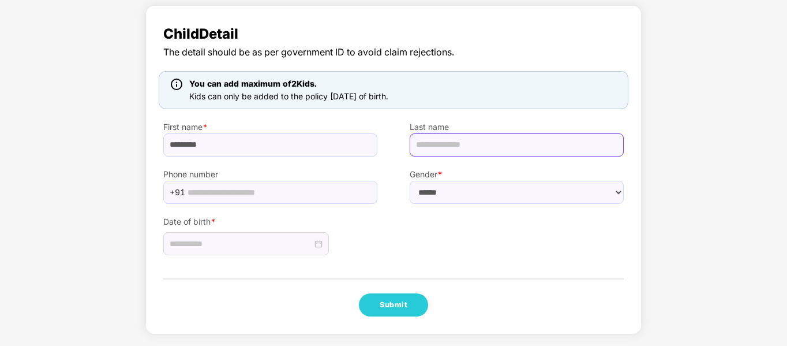
click at [448, 145] on input "text" at bounding box center [517, 144] width 214 height 23
paste input "**********"
type input "**********"
click at [218, 193] on input "text" at bounding box center [279, 192] width 183 height 17
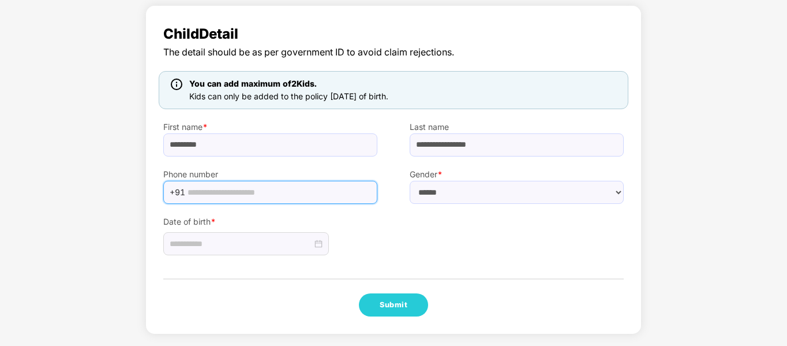
click at [267, 192] on input "text" at bounding box center [279, 192] width 183 height 17
paste input "**********"
type input "**********"
click at [491, 190] on select "****** **** ******" at bounding box center [517, 192] width 214 height 23
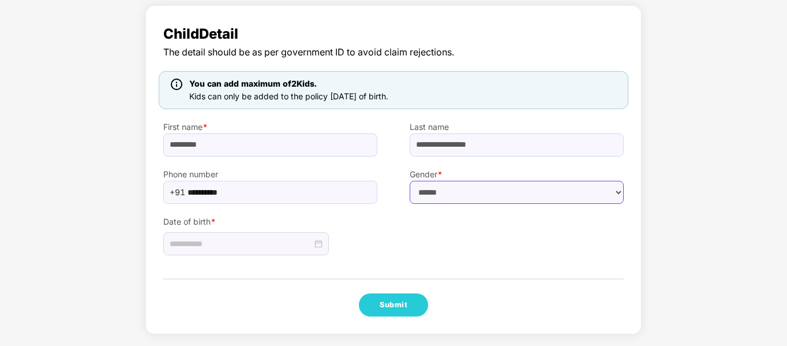
click at [437, 186] on select "****** **** ******" at bounding box center [517, 192] width 214 height 23
select select "******"
click at [410, 181] on select "****** **** ******" at bounding box center [517, 192] width 214 height 23
click at [321, 245] on div at bounding box center [246, 243] width 153 height 13
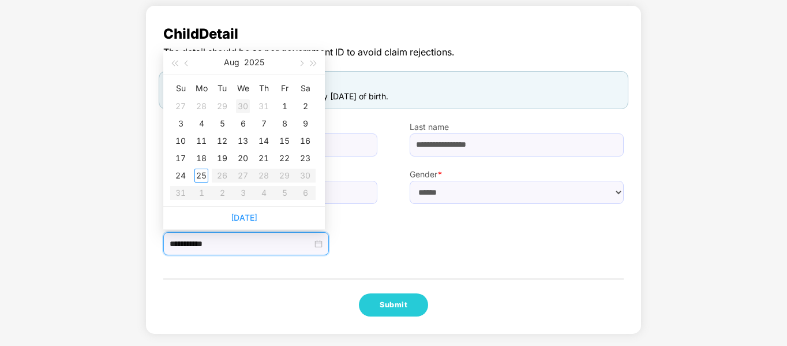
type input "**********"
click at [187, 62] on span "button" at bounding box center [188, 64] width 6 height 6
type input "**********"
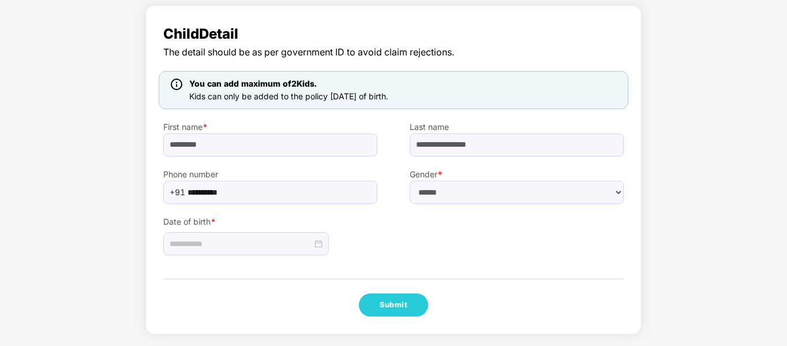
click at [377, 240] on div "Date of birth *" at bounding box center [270, 230] width 246 height 52
click at [315, 243] on div at bounding box center [246, 243] width 153 height 13
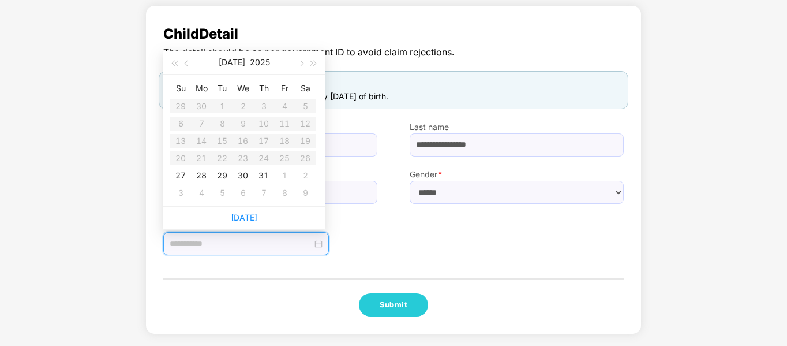
type input "**********"
click at [252, 63] on button "2025" at bounding box center [260, 62] width 20 height 23
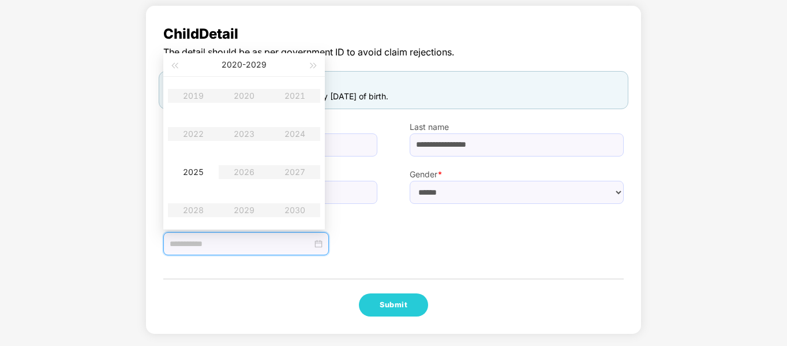
click at [289, 134] on table "2019 2020 2021 2022 2023 2024 2025 2026 2027 2028 2029 2030" at bounding box center [244, 153] width 152 height 152
click at [295, 134] on table "2019 2020 2021 2022 2023 2024 2025 2026 2027 2028 2029 2030" at bounding box center [244, 153] width 152 height 152
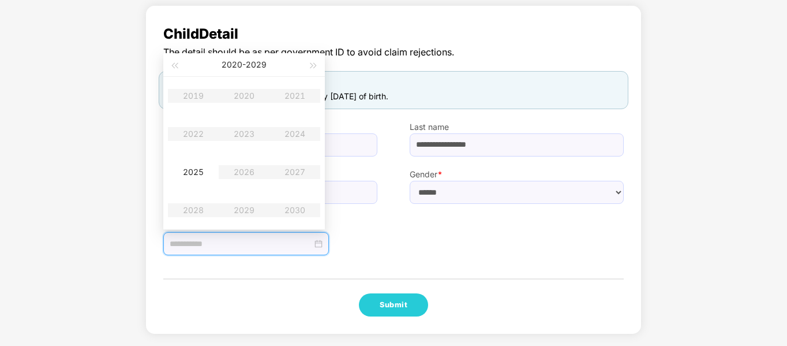
click at [240, 177] on table "2019 2020 2021 2022 2023 2024 2025 2026 2027 2028 2029 2030" at bounding box center [244, 153] width 152 height 152
type input "**********"
click at [204, 171] on div "2025" at bounding box center [193, 172] width 35 height 14
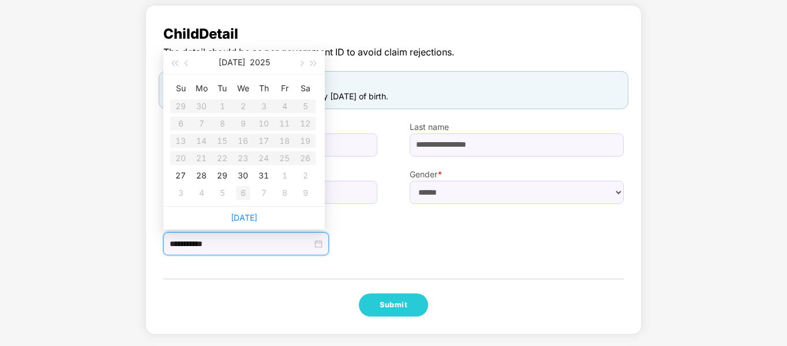
type input "**********"
click at [355, 215] on label "Date of birth *" at bounding box center [270, 221] width 214 height 13
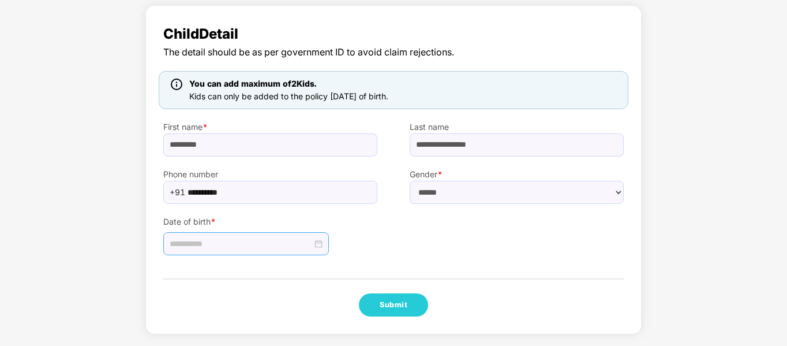
click at [317, 244] on div at bounding box center [246, 243] width 153 height 13
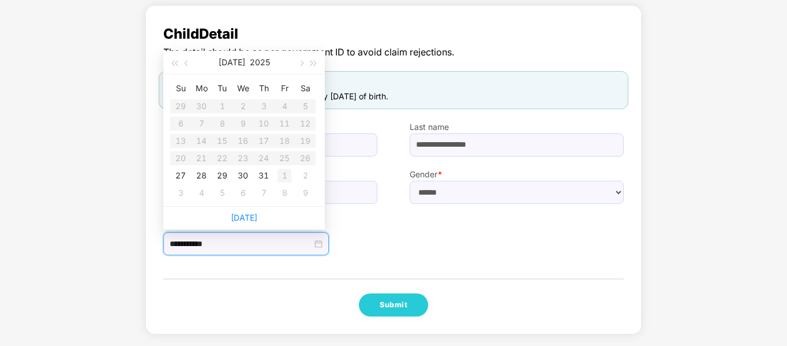
type input "**********"
click at [265, 159] on table "Su Mo Tu We Th Fr Sa 29 30 1 2 3 4 5 6 7 8 9 10 11 12 13 14 15 16 17 18 19 20 2…" at bounding box center [242, 140] width 145 height 122
type input "**********"
click at [366, 220] on label "Date of birth *" at bounding box center [270, 221] width 214 height 13
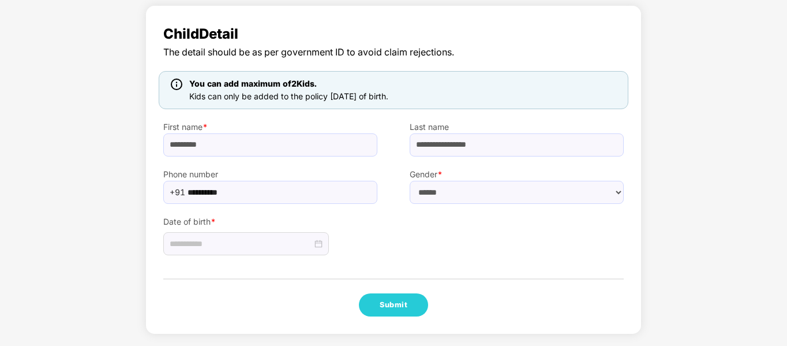
scroll to position [0, 0]
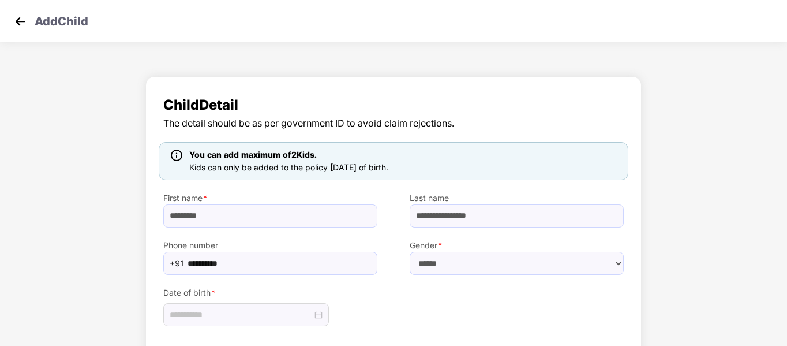
click at [15, 17] on img at bounding box center [20, 21] width 17 height 17
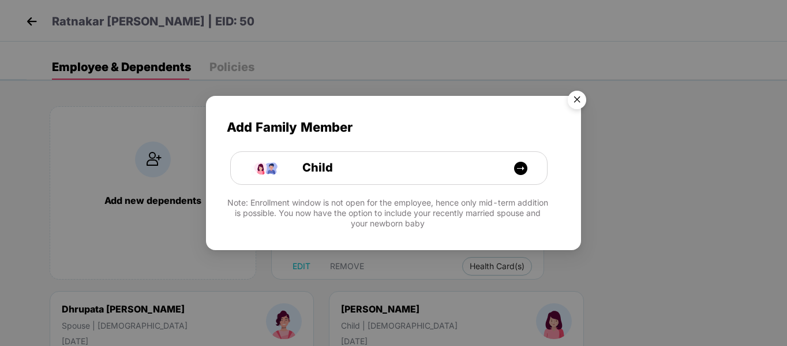
click at [575, 99] on img "Close" at bounding box center [577, 101] width 32 height 32
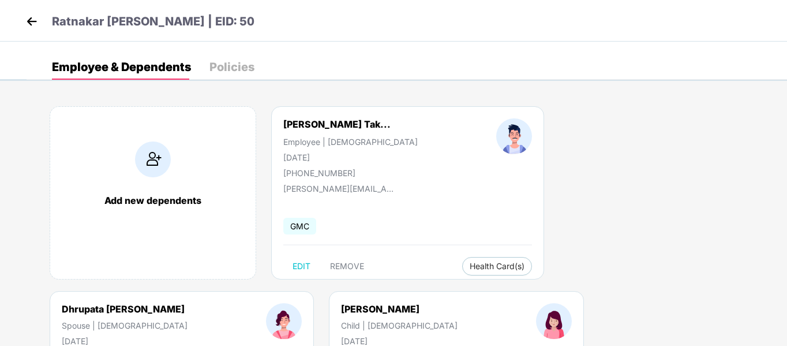
click at [24, 18] on img at bounding box center [31, 21] width 17 height 17
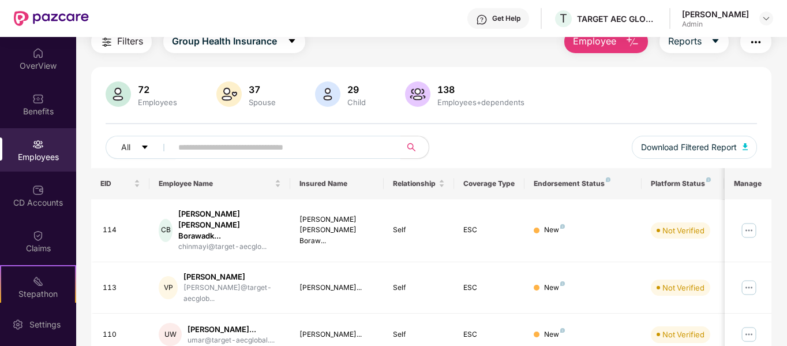
scroll to position [115, 0]
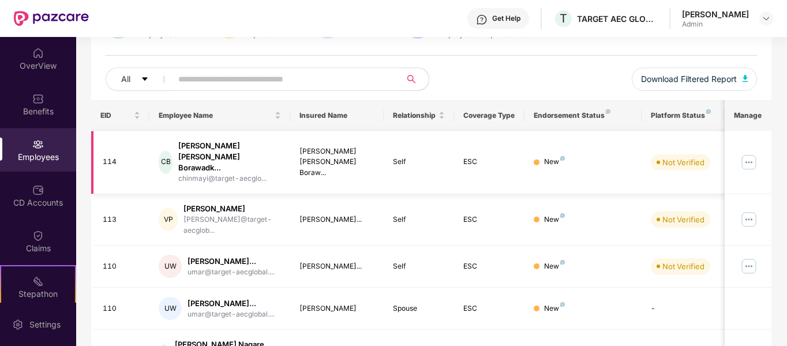
click at [750, 154] on img at bounding box center [749, 162] width 18 height 18
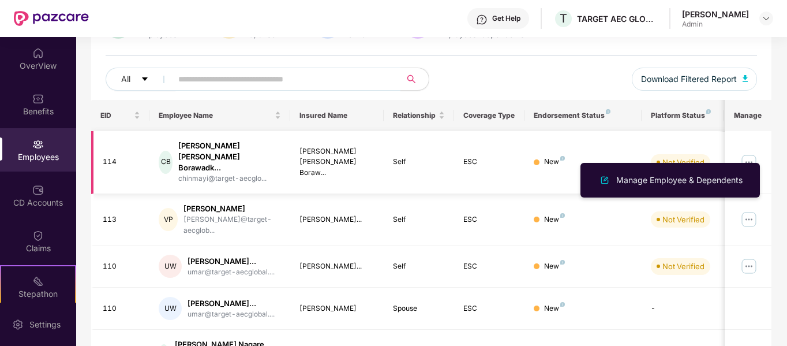
click at [750, 154] on img at bounding box center [749, 162] width 18 height 18
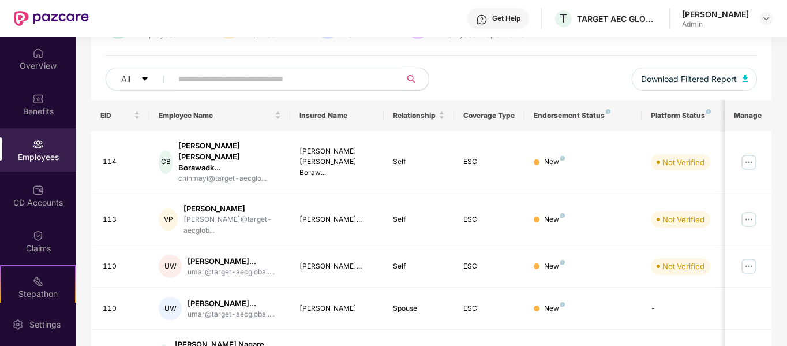
click at [774, 16] on header "Get Help T TARGET AEC GLOBAL PRIVATE LIMITED Ajinkya Kumbhar Admin" at bounding box center [393, 18] width 787 height 37
click at [767, 20] on img at bounding box center [766, 18] width 9 height 9
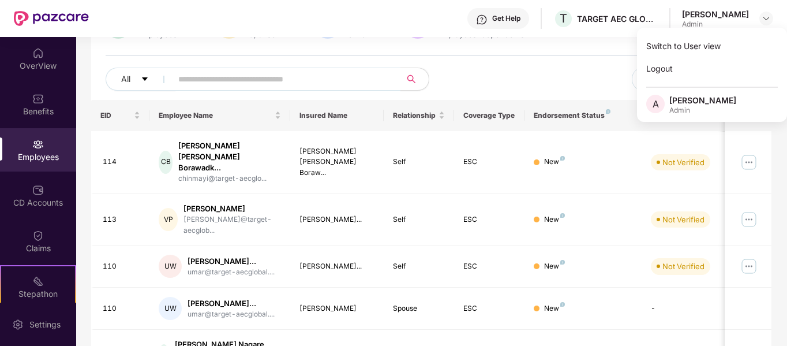
click at [694, 114] on div "Admin" at bounding box center [702, 110] width 67 height 9
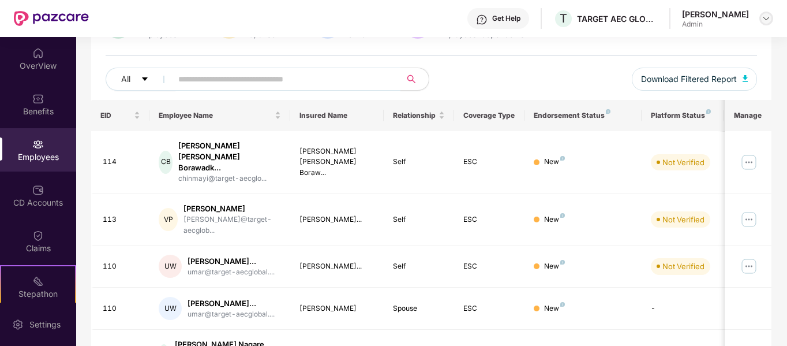
click at [771, 21] on div at bounding box center [766, 19] width 14 height 14
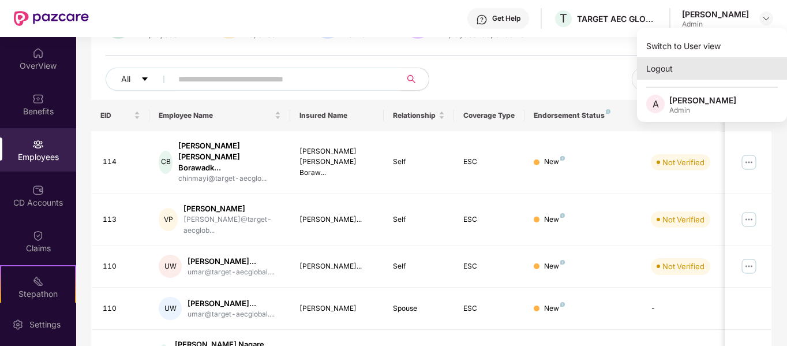
click at [654, 65] on div "Logout" at bounding box center [712, 68] width 150 height 23
